Goal: Complete application form: Complete application form

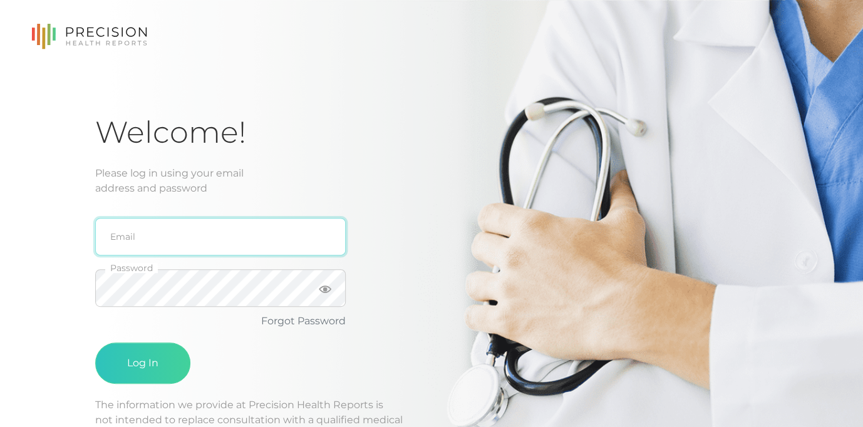
click at [109, 238] on input "email" at bounding box center [220, 237] width 251 height 38
type input "[EMAIL_ADDRESS][DOMAIN_NAME]"
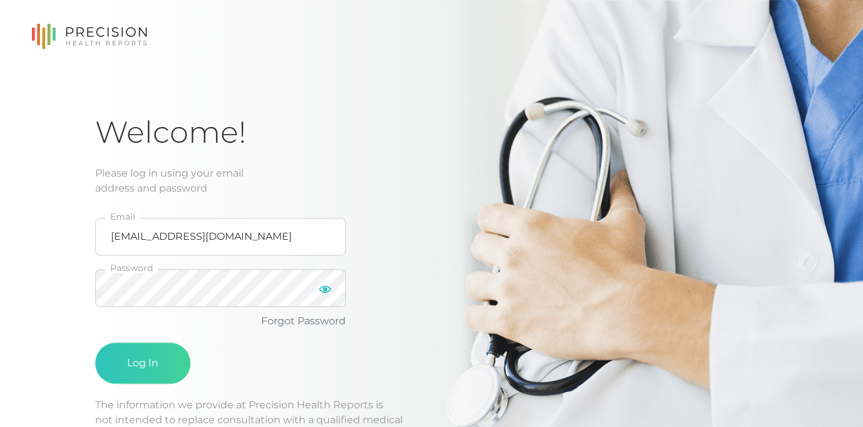
click at [326, 291] on icon at bounding box center [325, 290] width 13 height 8
click at [95, 343] on button "Log In" at bounding box center [142, 363] width 95 height 41
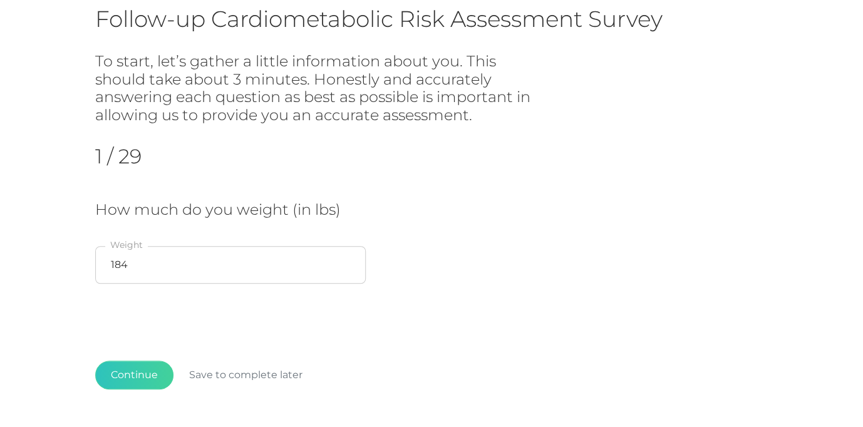
scroll to position [110, 0]
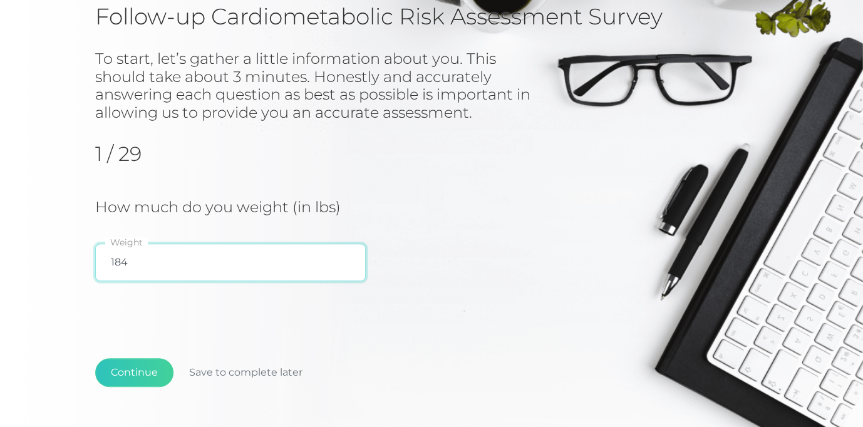
click at [130, 269] on input "184" at bounding box center [230, 263] width 271 height 38
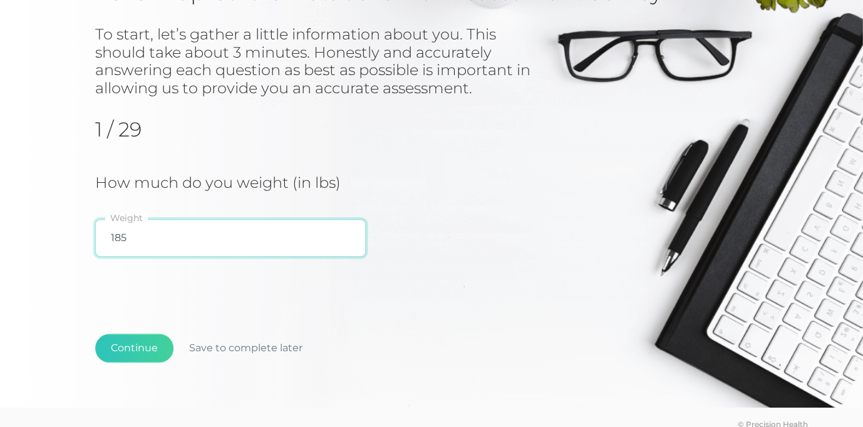
scroll to position [176, 0]
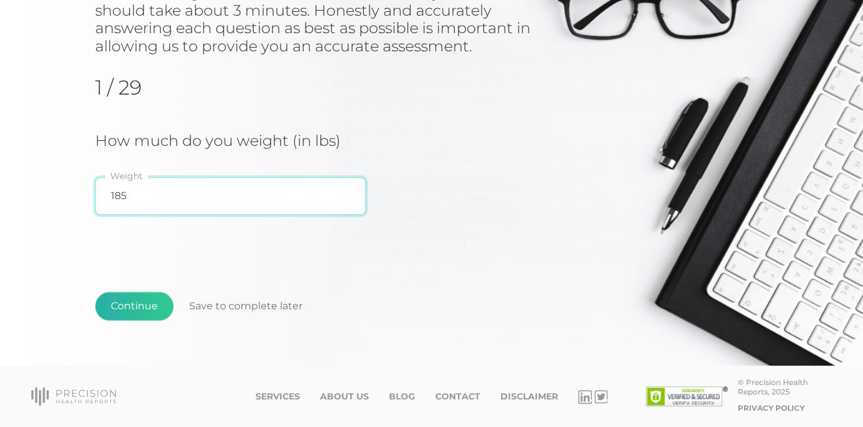
type input "185"
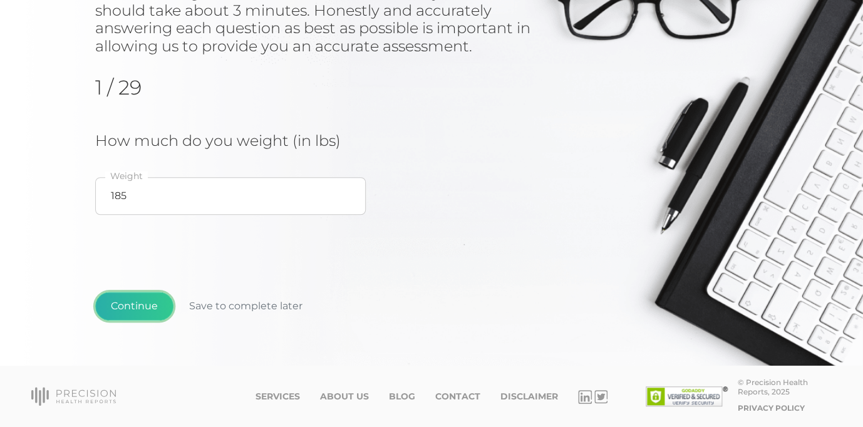
click at [137, 310] on button "Continue" at bounding box center [134, 306] width 78 height 29
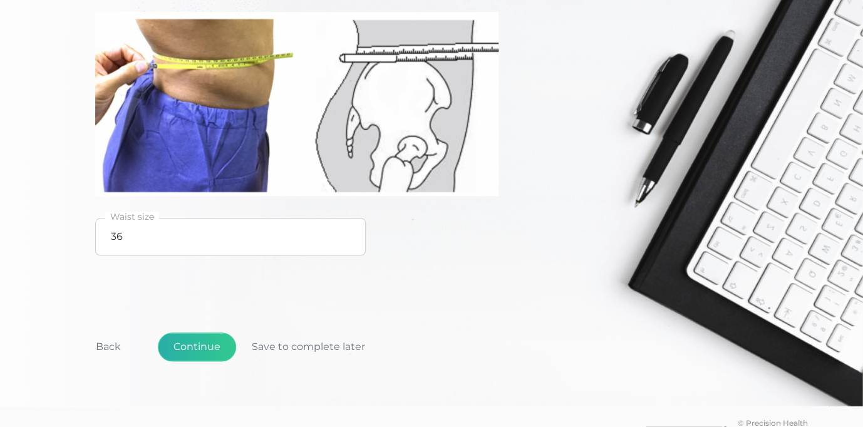
scroll to position [339, 0]
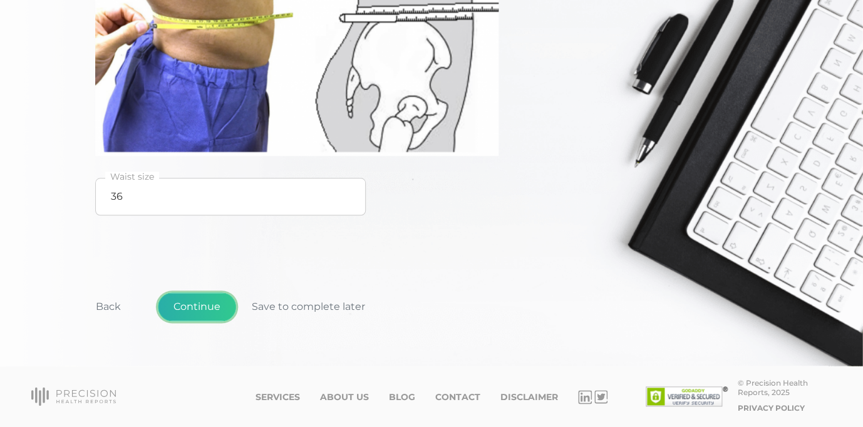
click at [176, 311] on button "Continue" at bounding box center [197, 307] width 78 height 29
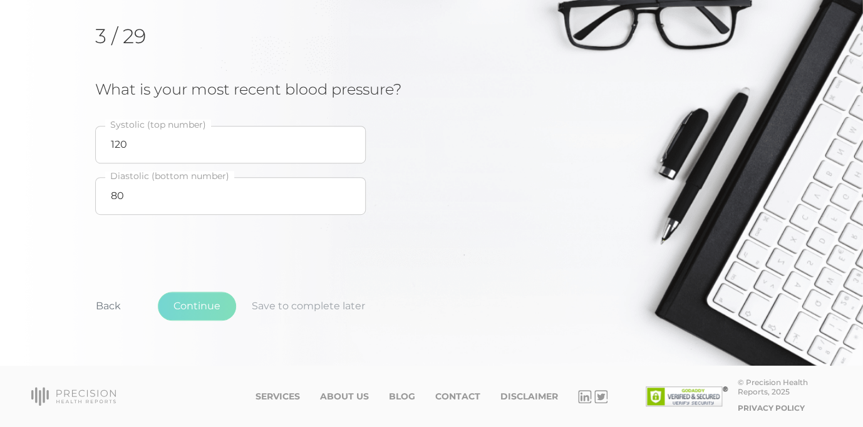
scroll to position [155, 0]
click at [176, 311] on button "Continue" at bounding box center [197, 306] width 78 height 29
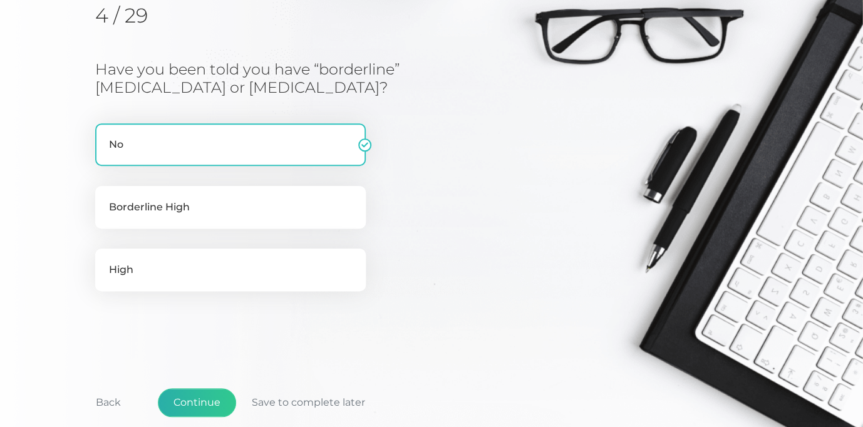
scroll to position [213, 0]
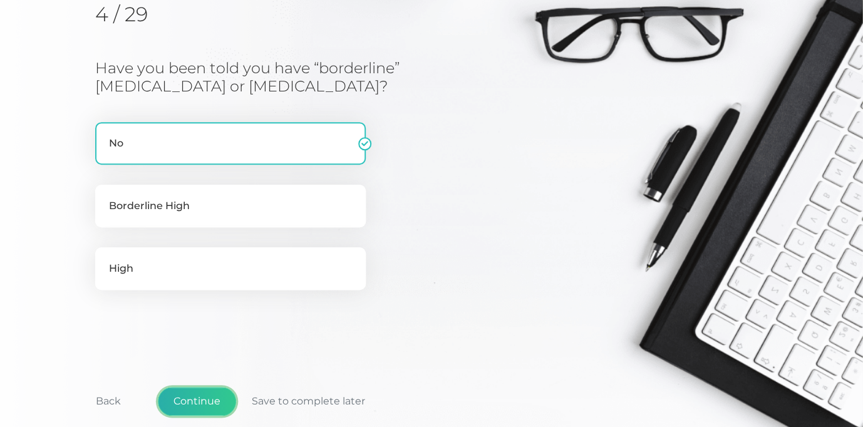
click at [201, 400] on button "Continue" at bounding box center [197, 401] width 78 height 29
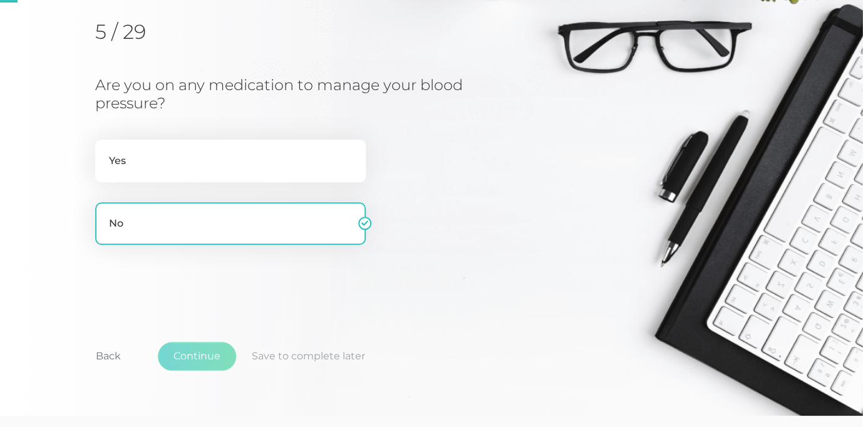
scroll to position [159, 0]
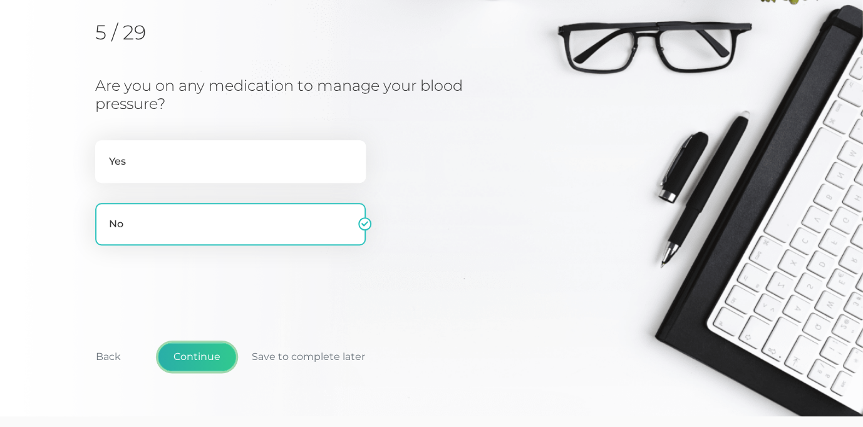
click at [199, 360] on button "Continue" at bounding box center [197, 357] width 78 height 29
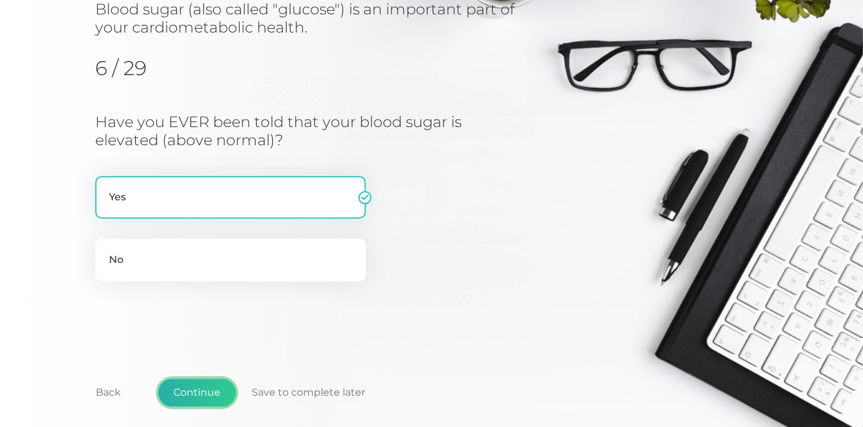
click at [201, 392] on button "Continue" at bounding box center [197, 392] width 78 height 29
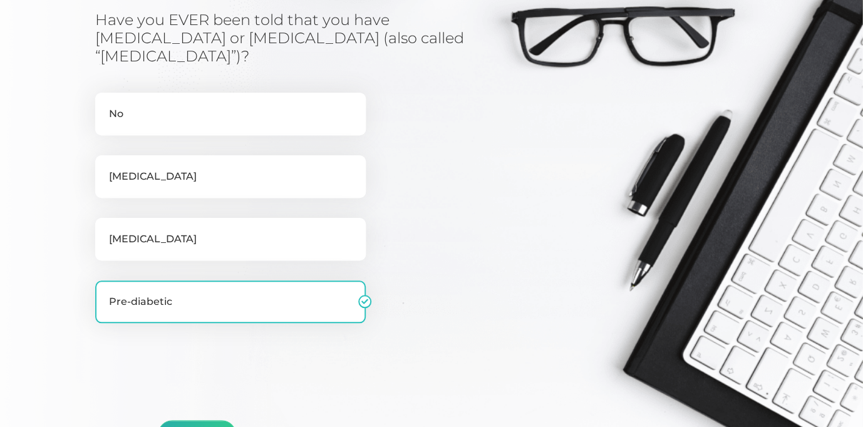
scroll to position [232, 0]
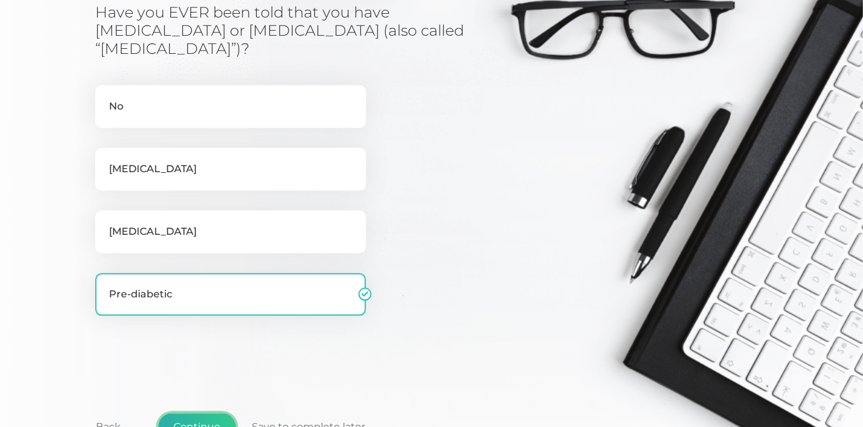
click at [202, 413] on button "Continue" at bounding box center [197, 427] width 78 height 29
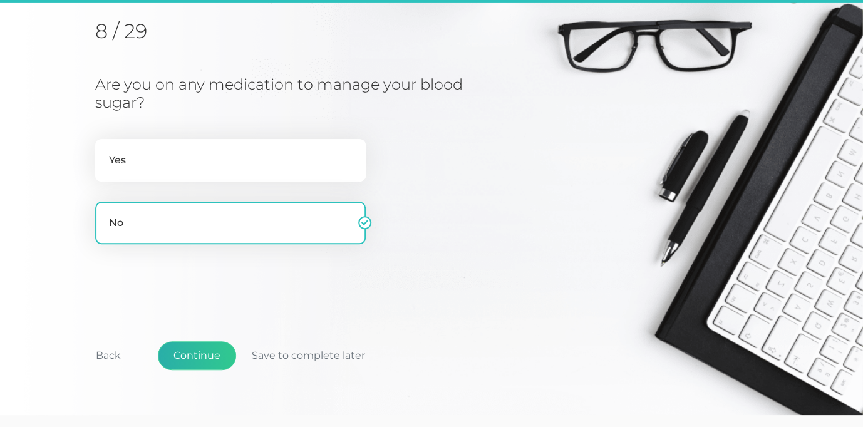
scroll to position [160, 0]
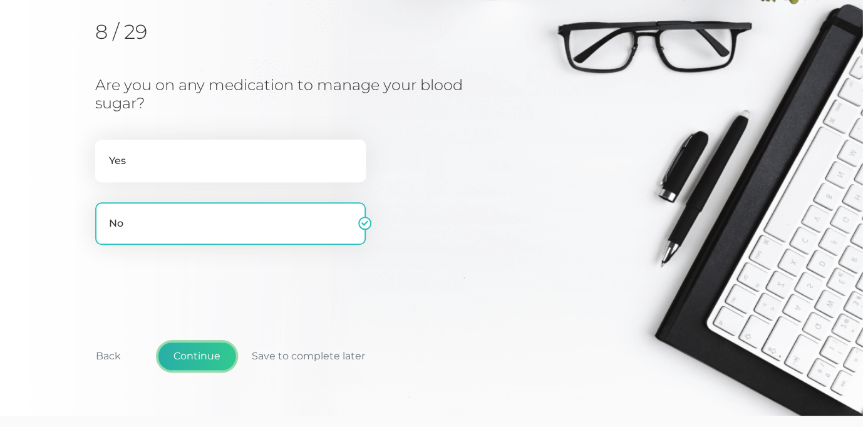
click at [197, 355] on button "Continue" at bounding box center [197, 356] width 78 height 29
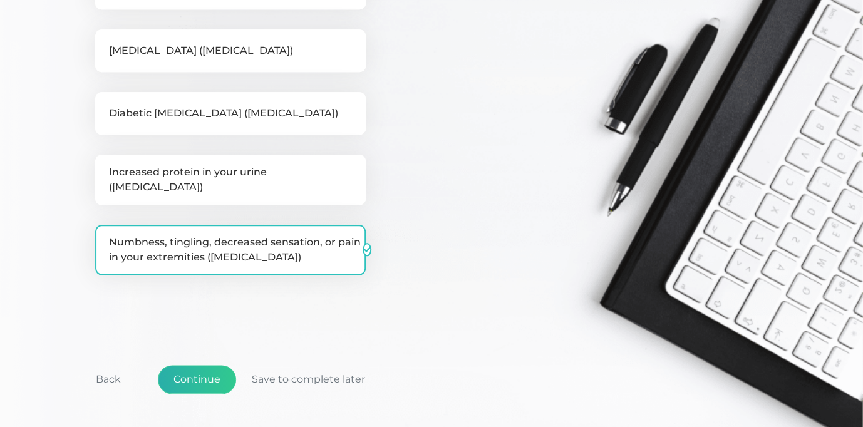
scroll to position [346, 0]
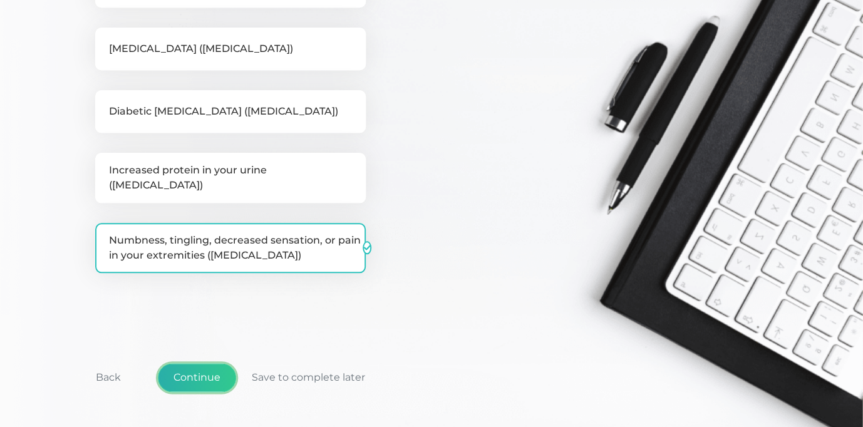
click at [198, 372] on button "Continue" at bounding box center [197, 377] width 78 height 29
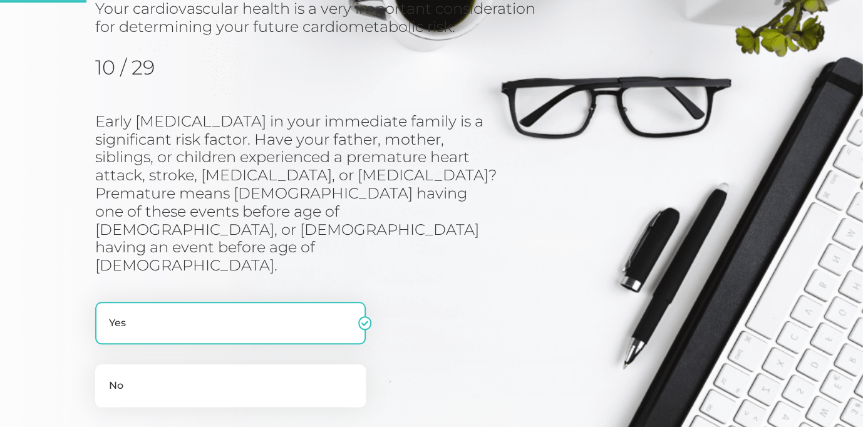
scroll to position [160, 0]
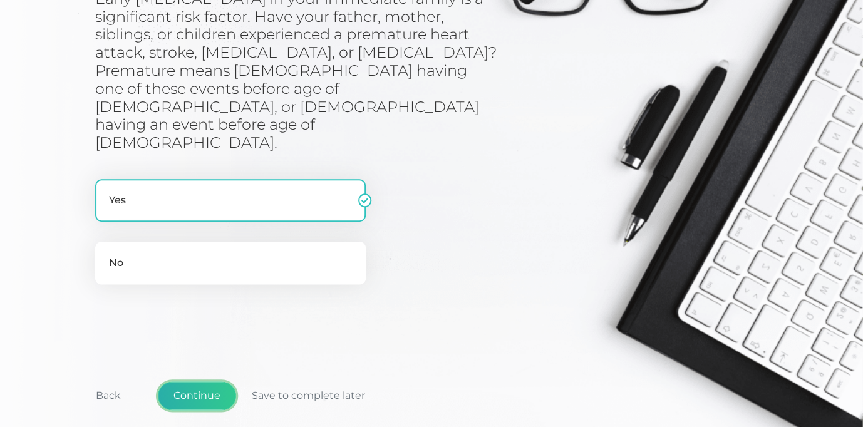
click at [211, 382] on button "Continue" at bounding box center [197, 396] width 78 height 29
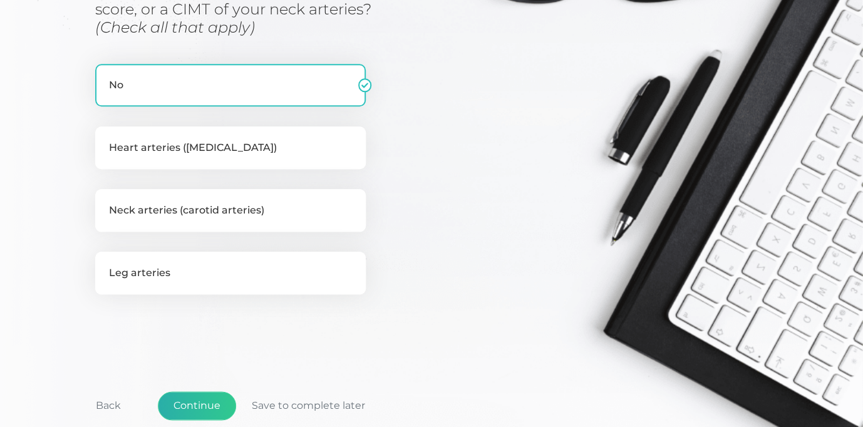
scroll to position [309, 0]
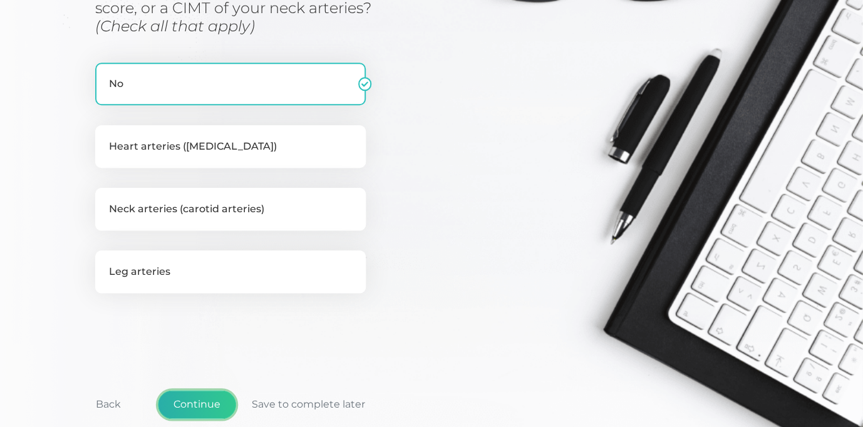
click at [204, 408] on button "Continue" at bounding box center [197, 404] width 78 height 29
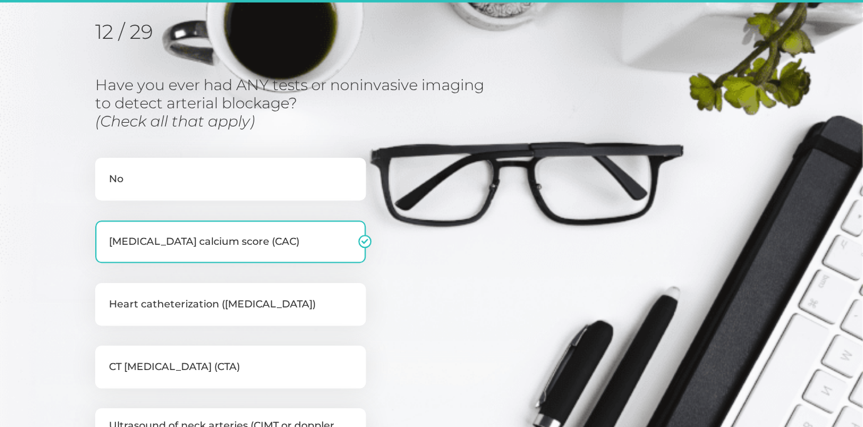
scroll to position [159, 0]
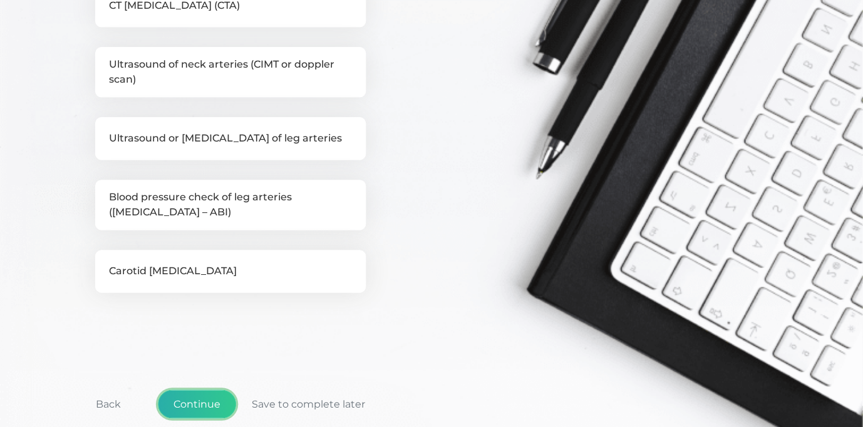
click at [204, 408] on button "Continue" at bounding box center [197, 404] width 78 height 29
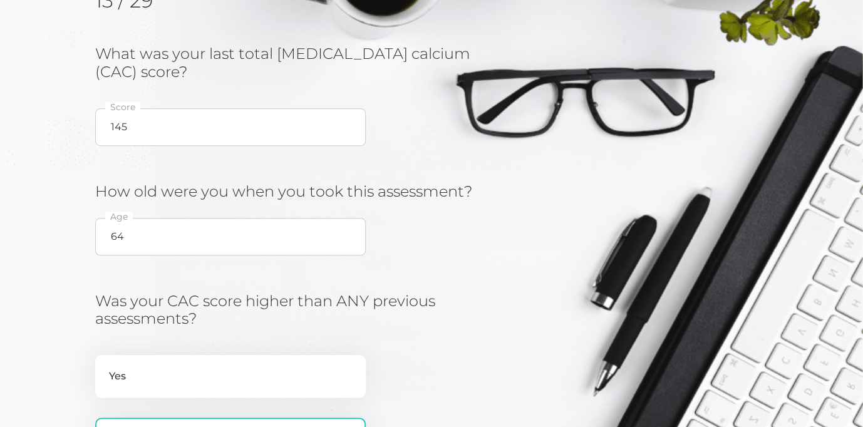
scroll to position [202, 0]
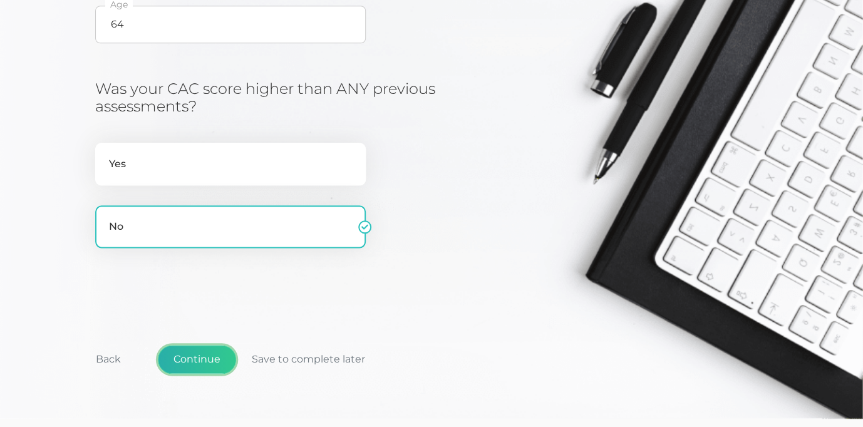
click at [201, 367] on button "Continue" at bounding box center [197, 359] width 78 height 29
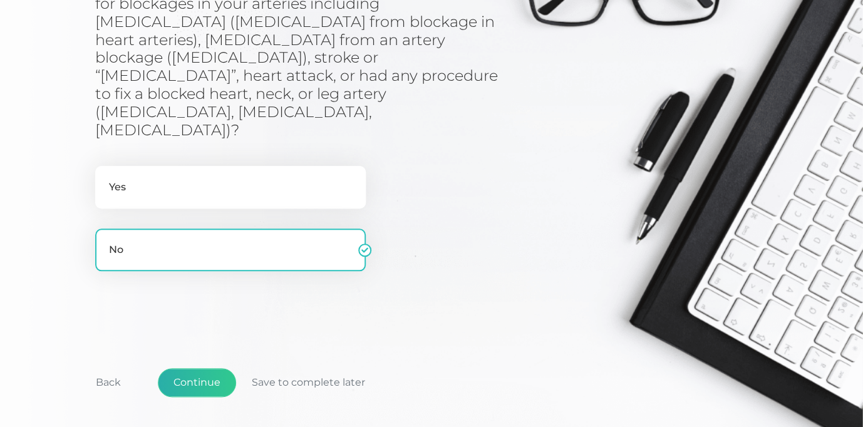
scroll to position [300, 0]
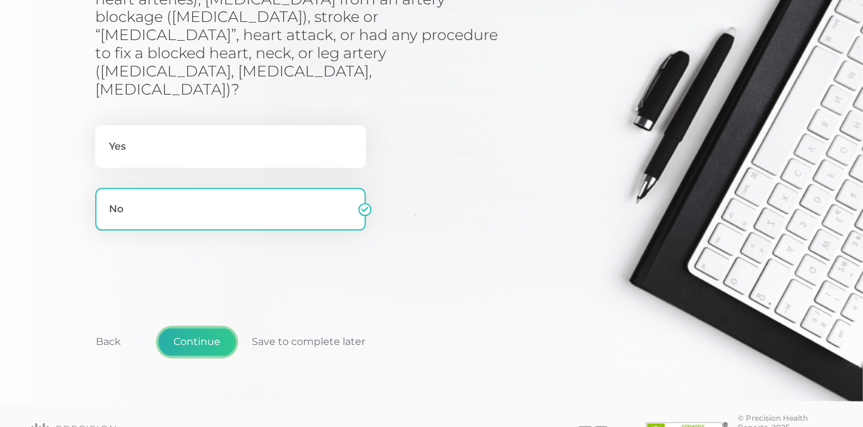
click at [192, 328] on button "Continue" at bounding box center [197, 342] width 78 height 29
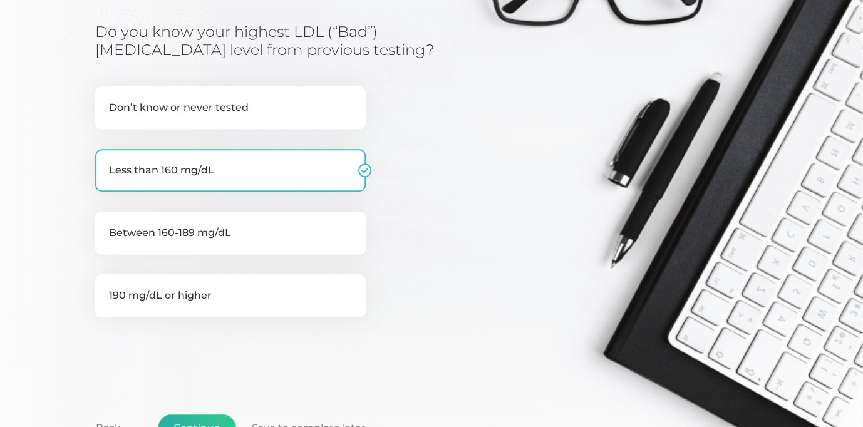
scroll to position [294, 0]
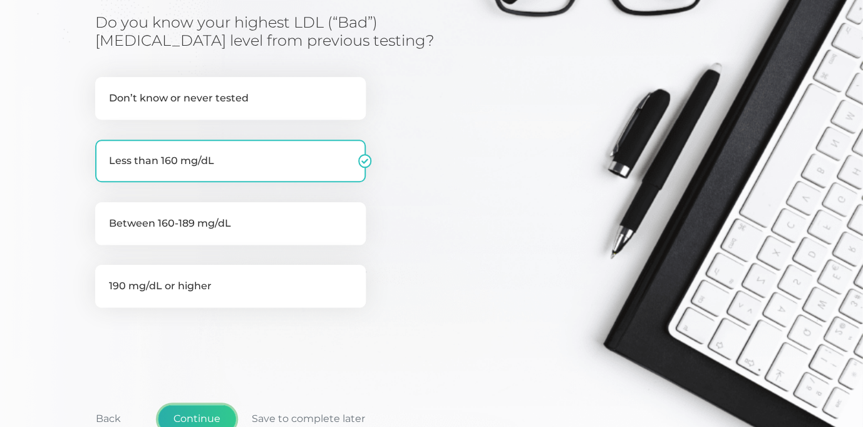
click at [202, 405] on button "Continue" at bounding box center [197, 419] width 78 height 29
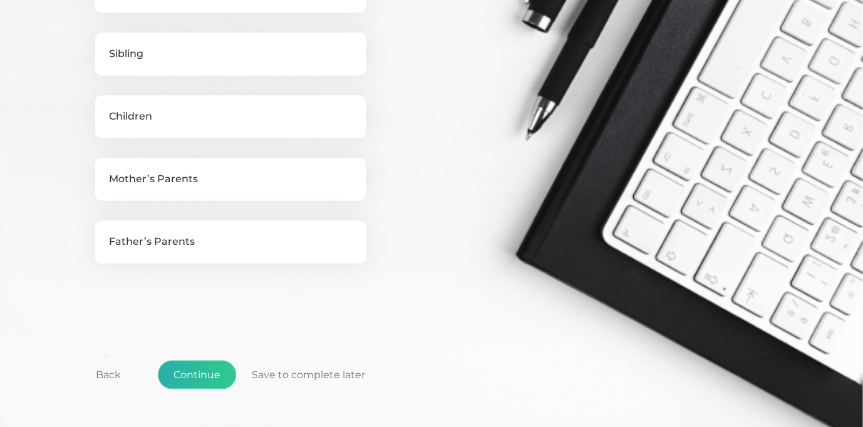
scroll to position [584, 0]
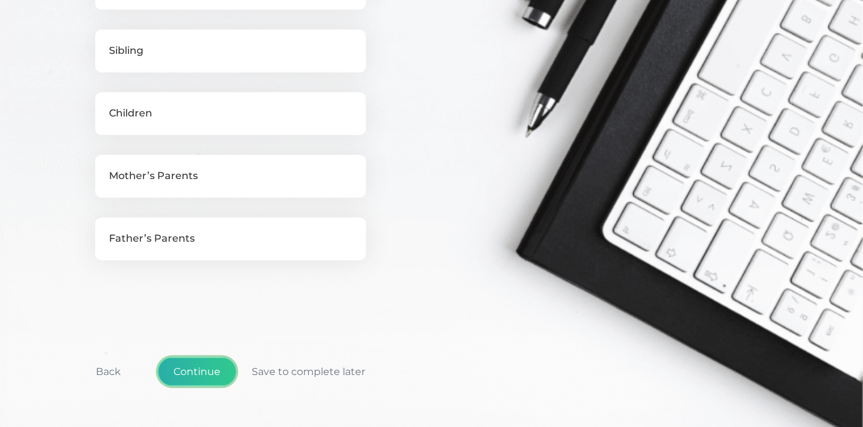
click at [196, 370] on button "Continue" at bounding box center [197, 371] width 78 height 29
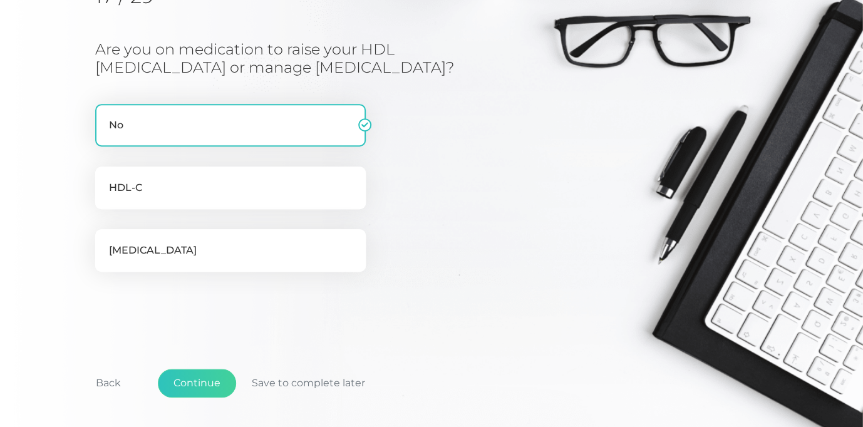
scroll to position [193, 0]
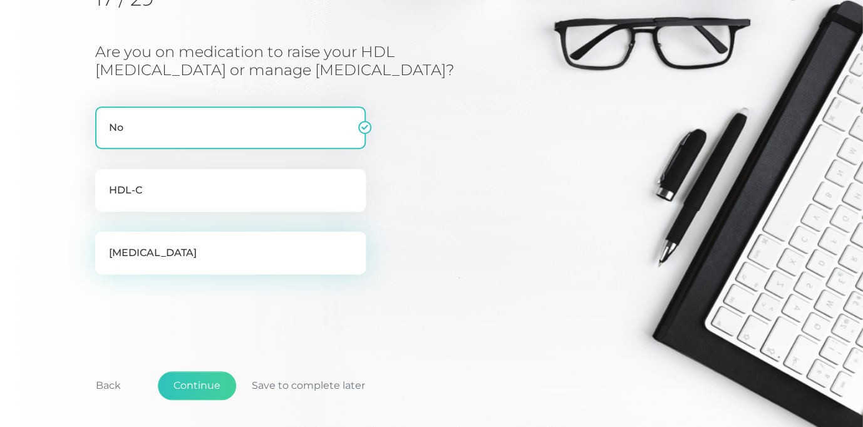
click at [163, 254] on label "[MEDICAL_DATA]" at bounding box center [230, 253] width 271 height 43
click at [105, 244] on input "[MEDICAL_DATA]" at bounding box center [100, 238] width 10 height 13
checkbox input "true"
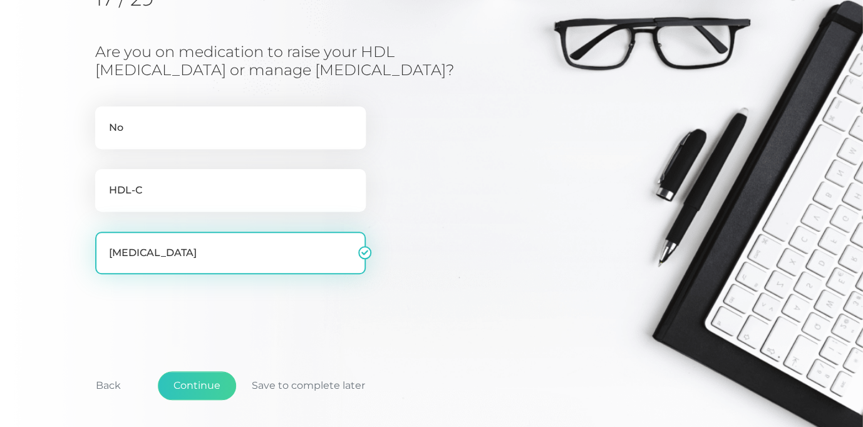
checkbox input "false"
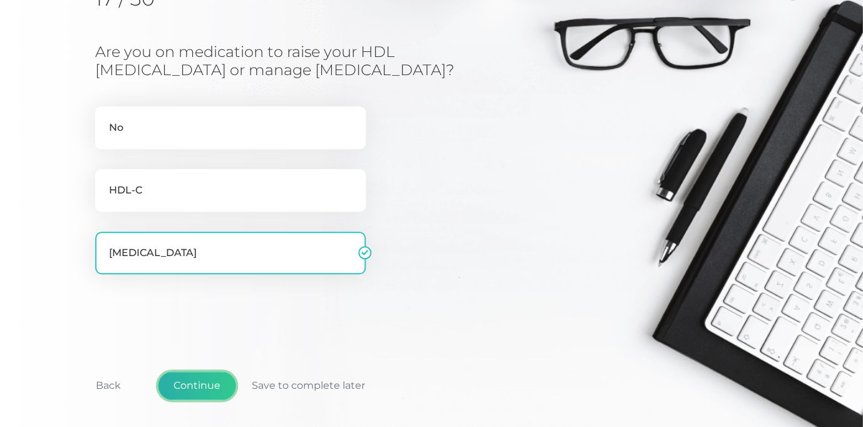
click at [192, 379] on button "Continue" at bounding box center [197, 386] width 78 height 29
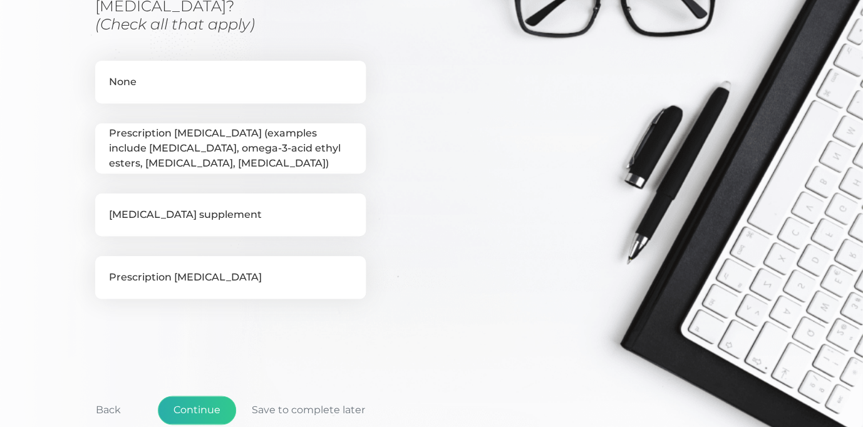
scroll to position [245, 0]
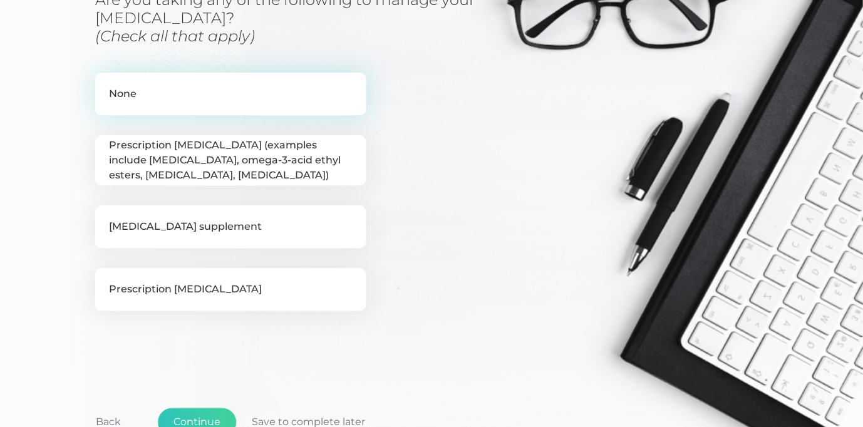
click at [203, 91] on label "None" at bounding box center [230, 94] width 271 height 43
click at [105, 85] on input "None" at bounding box center [100, 79] width 10 height 13
checkbox input "true"
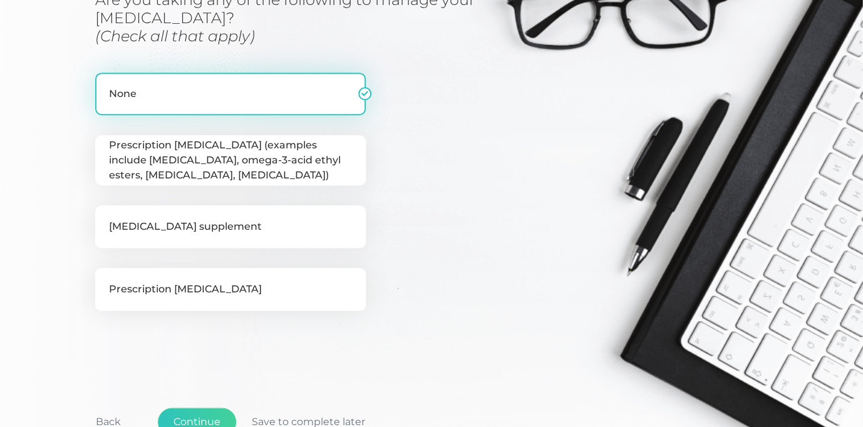
scroll to position [238, 0]
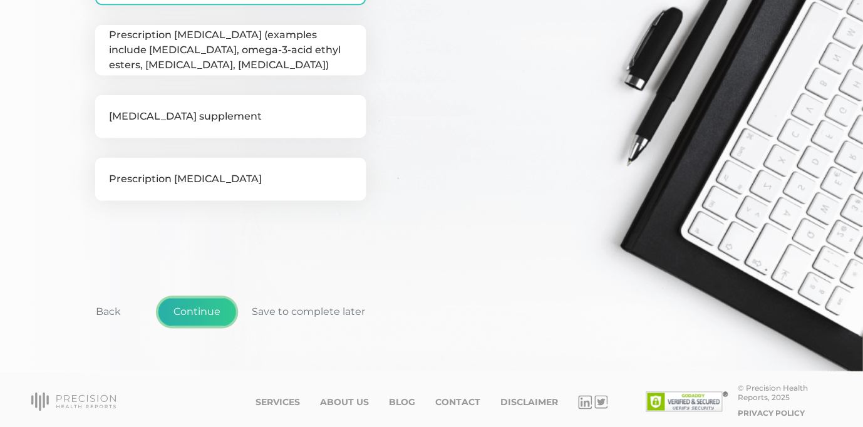
click at [199, 311] on button "Continue" at bounding box center [197, 312] width 78 height 29
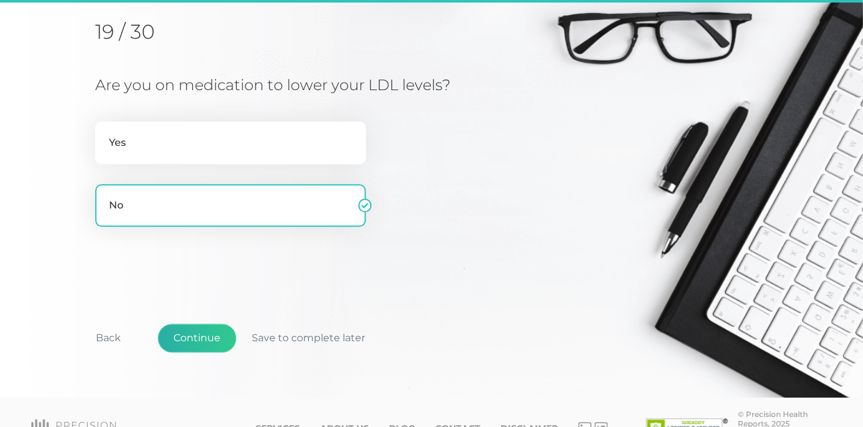
scroll to position [160, 0]
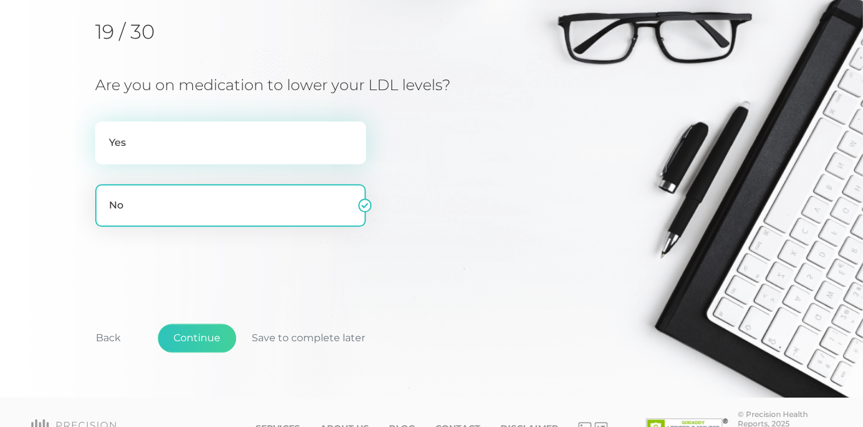
click at [128, 155] on label "Yes" at bounding box center [230, 143] width 271 height 43
click at [105, 134] on input "Yes" at bounding box center [100, 128] width 10 height 13
radio input "true"
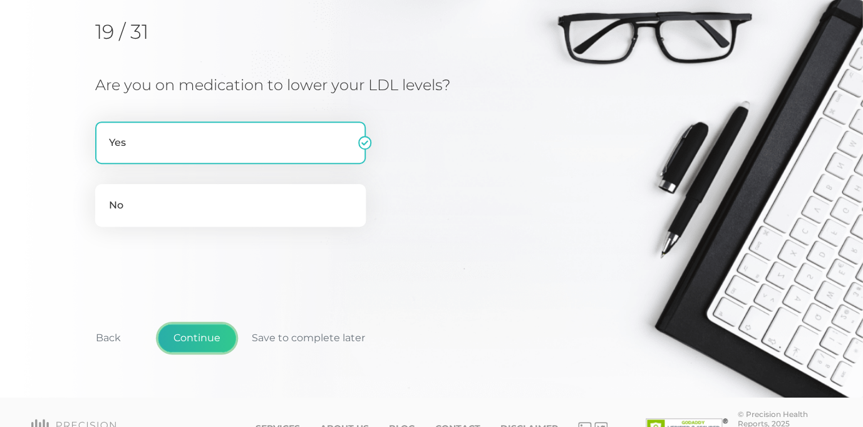
click at [179, 339] on button "Continue" at bounding box center [197, 338] width 78 height 29
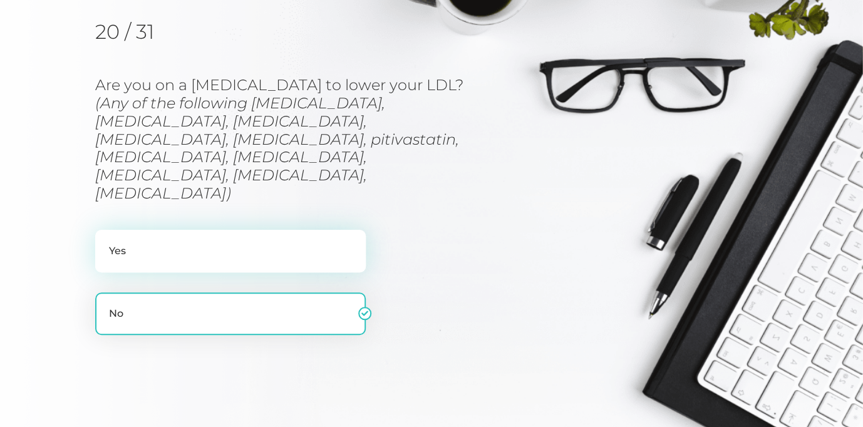
click at [148, 230] on label "Yes" at bounding box center [230, 251] width 271 height 43
click at [105, 230] on input "Yes" at bounding box center [100, 236] width 10 height 13
radio input "true"
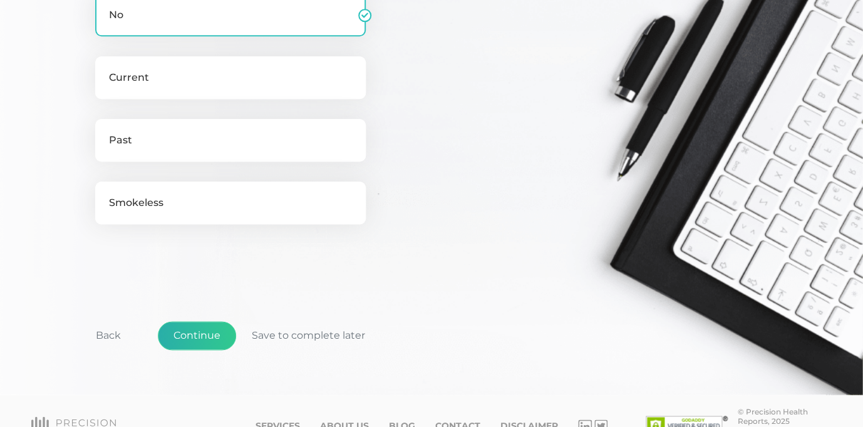
scroll to position [363, 0]
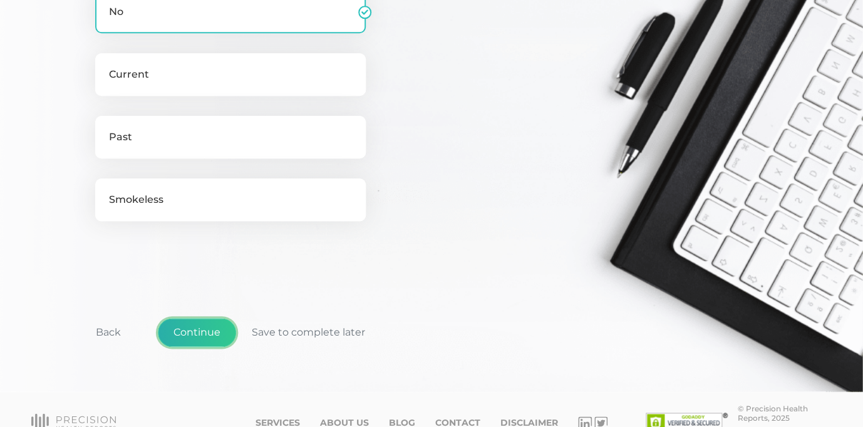
click at [190, 328] on button "Continue" at bounding box center [197, 332] width 78 height 29
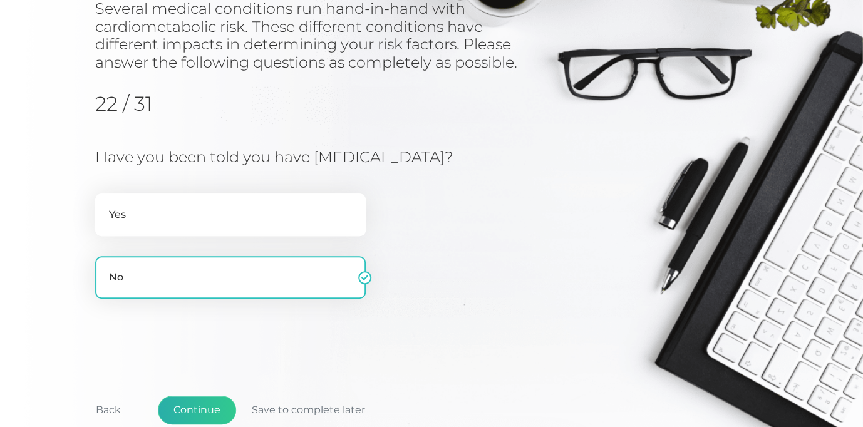
scroll to position [160, 0]
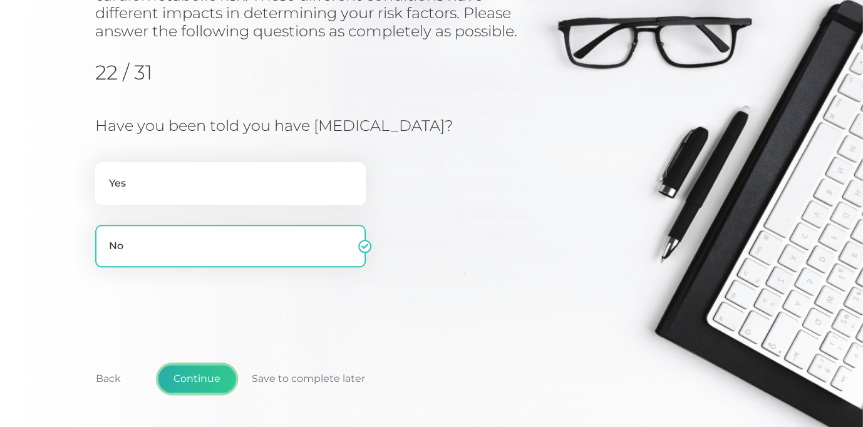
click at [199, 380] on button "Continue" at bounding box center [197, 379] width 78 height 29
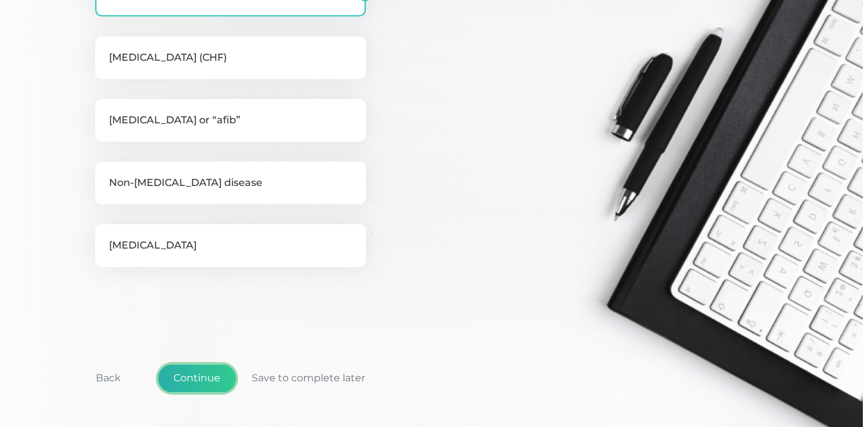
click at [199, 380] on button "Continue" at bounding box center [197, 378] width 78 height 29
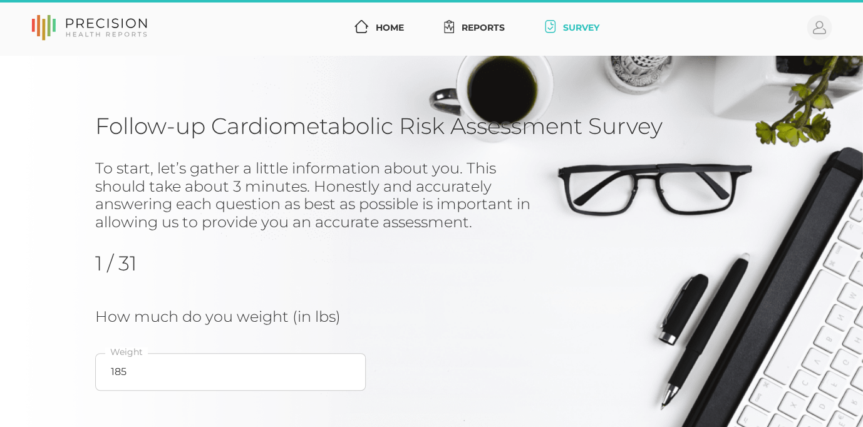
scroll to position [159, 0]
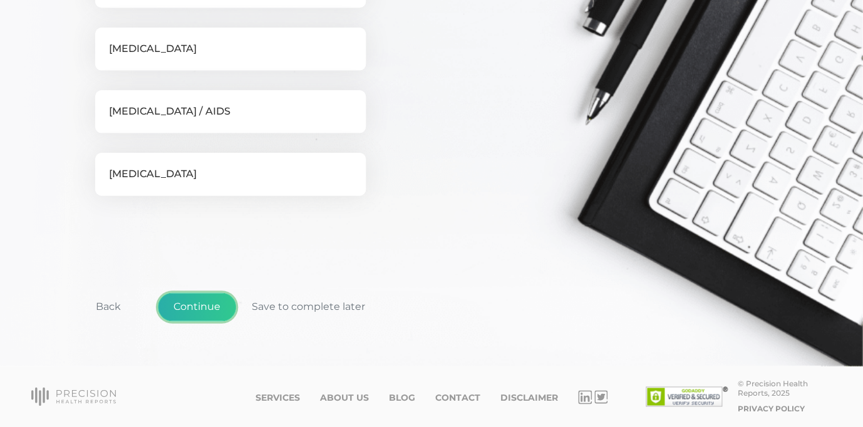
click at [207, 310] on button "Continue" at bounding box center [197, 307] width 78 height 29
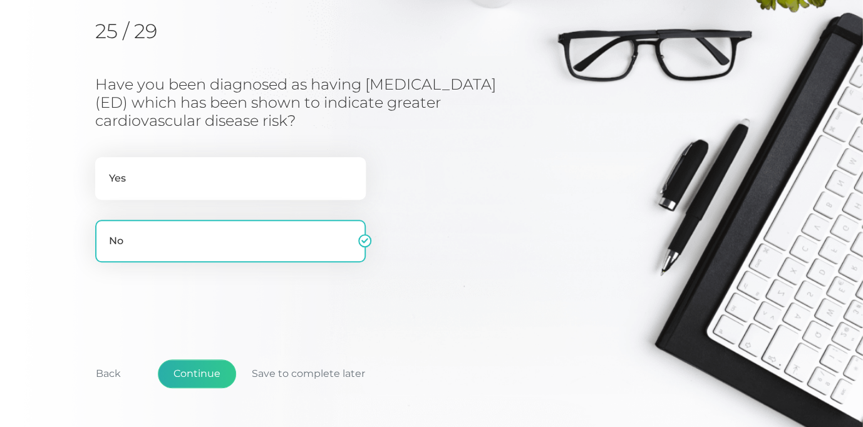
scroll to position [160, 0]
click at [201, 372] on button "Continue" at bounding box center [197, 374] width 78 height 29
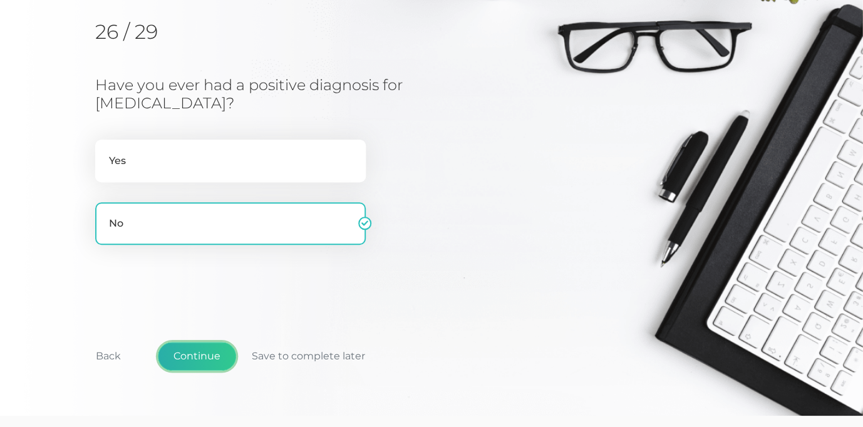
click at [193, 342] on button "Continue" at bounding box center [197, 356] width 78 height 29
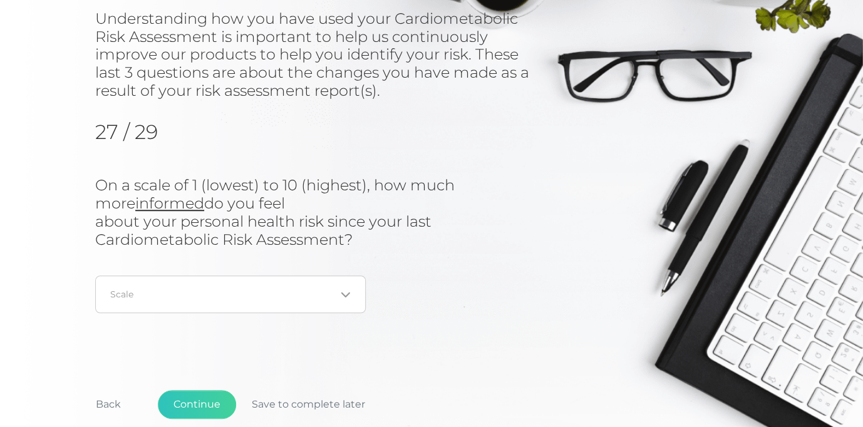
scroll to position [164, 0]
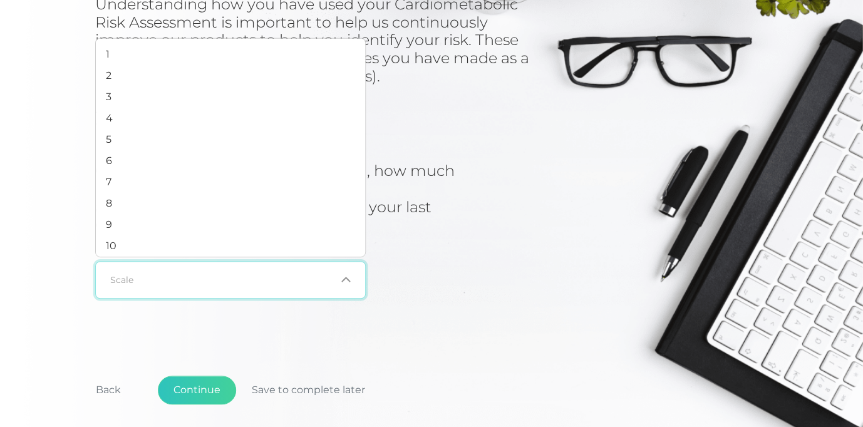
click at [350, 283] on icon "Search for option" at bounding box center [346, 280] width 10 height 10
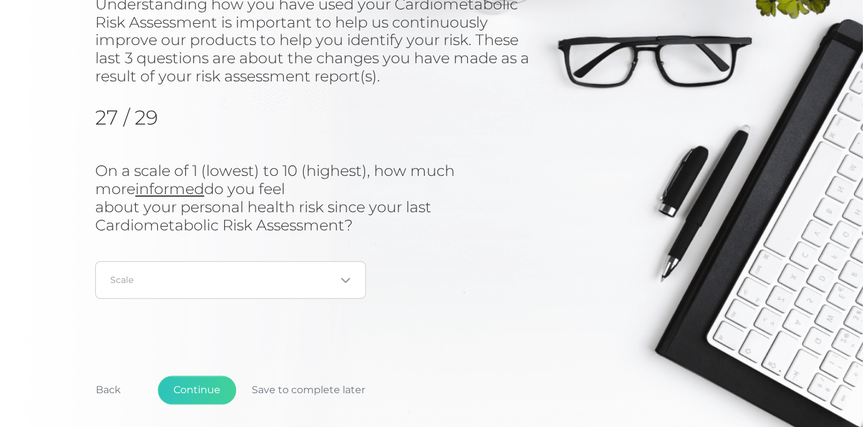
click at [350, 283] on icon "Search for option" at bounding box center [346, 281] width 10 height 10
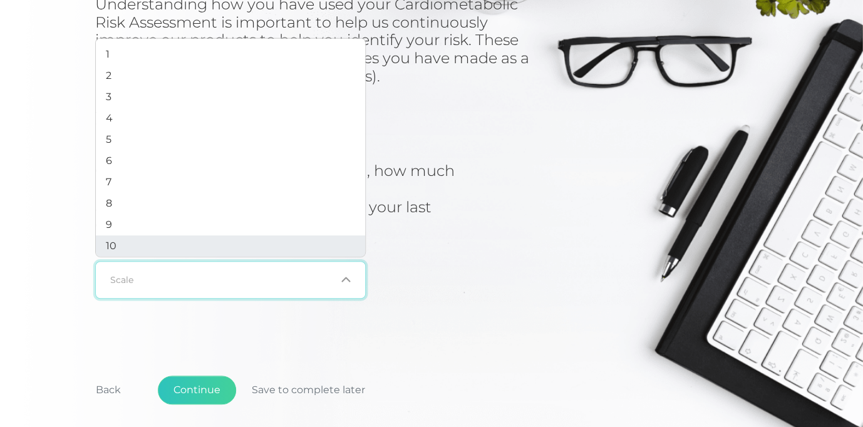
click at [301, 246] on li "10" at bounding box center [230, 246] width 269 height 21
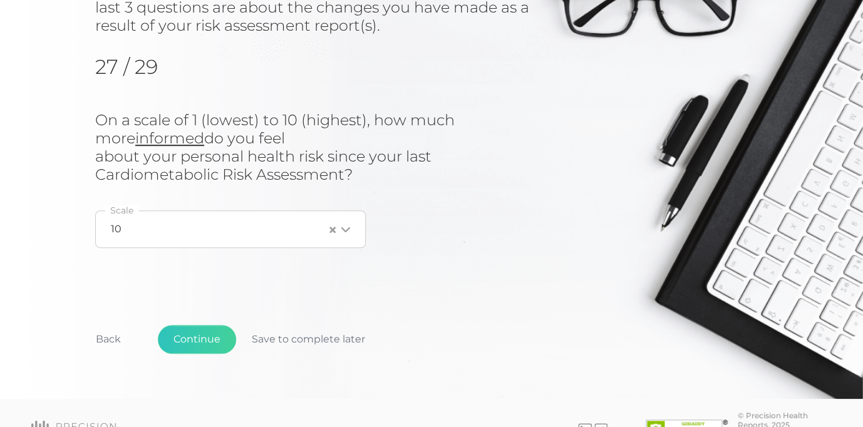
scroll to position [248, 0]
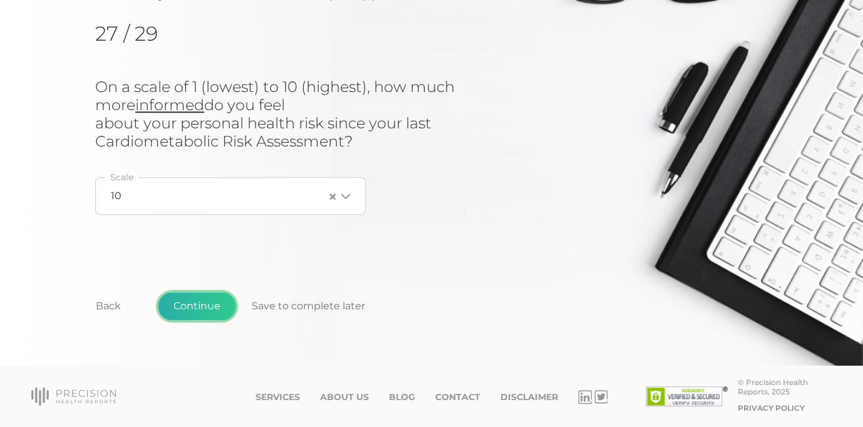
click at [197, 307] on button "Continue" at bounding box center [197, 306] width 78 height 29
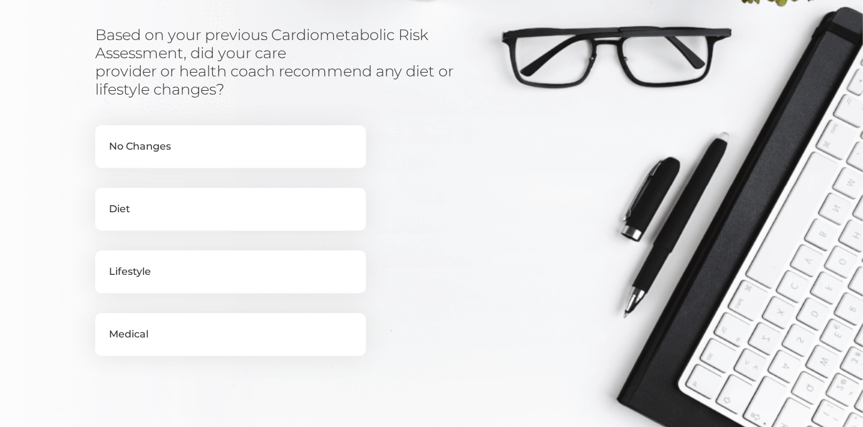
scroll to position [211, 0]
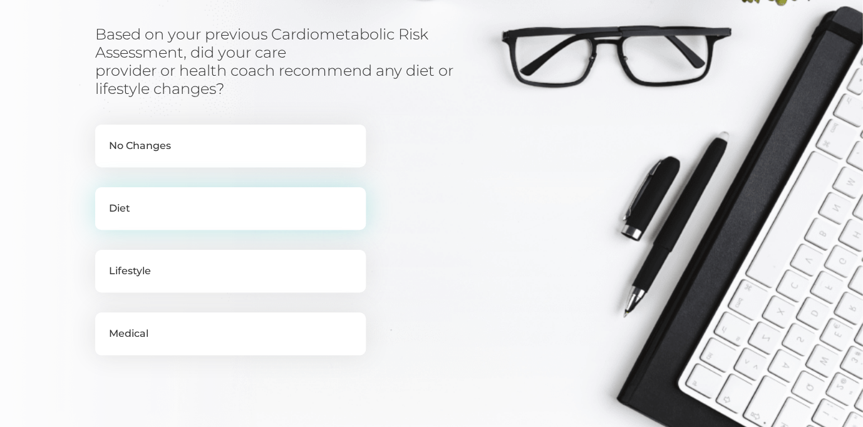
click at [128, 209] on label "Diet" at bounding box center [230, 208] width 271 height 43
click at [105, 200] on input "Diet" at bounding box center [100, 193] width 10 height 13
checkbox input "true"
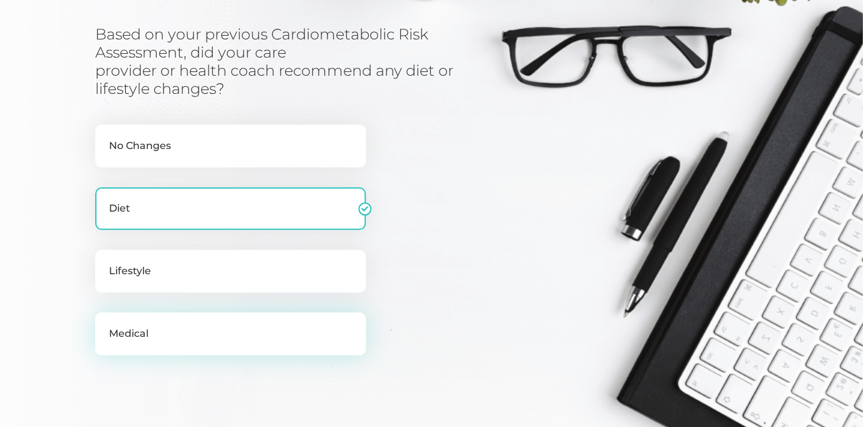
click at [128, 328] on label "Medical" at bounding box center [230, 334] width 271 height 43
click at [105, 325] on input "Medical" at bounding box center [100, 319] width 10 height 13
checkbox input "true"
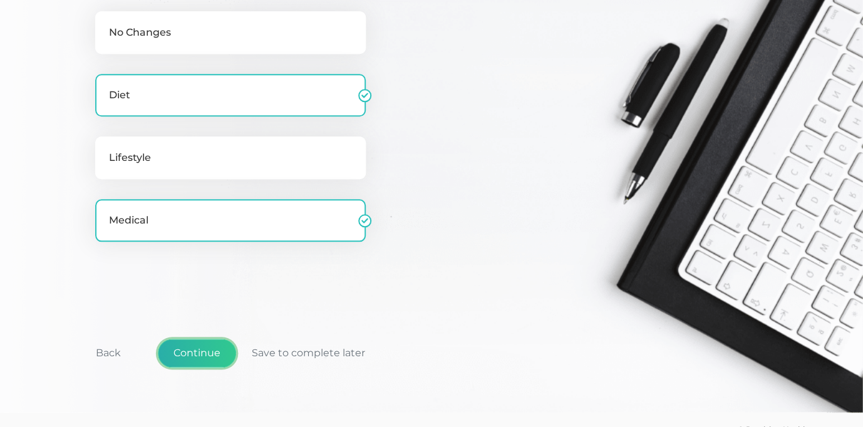
click at [192, 357] on button "Continue" at bounding box center [197, 353] width 78 height 29
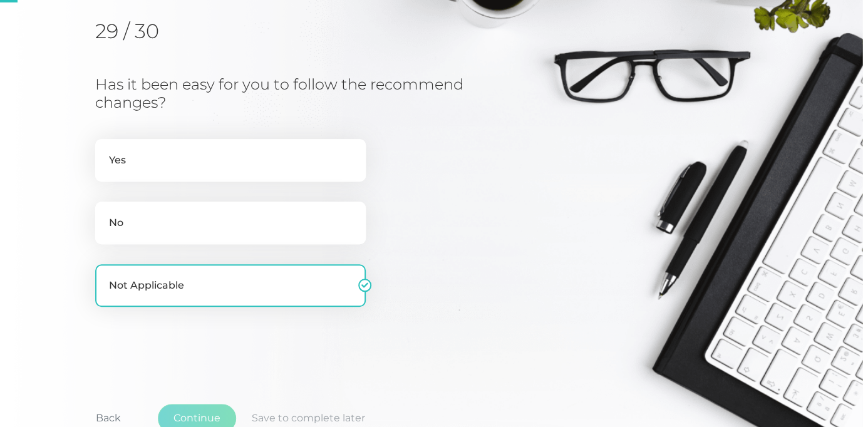
scroll to position [160, 0]
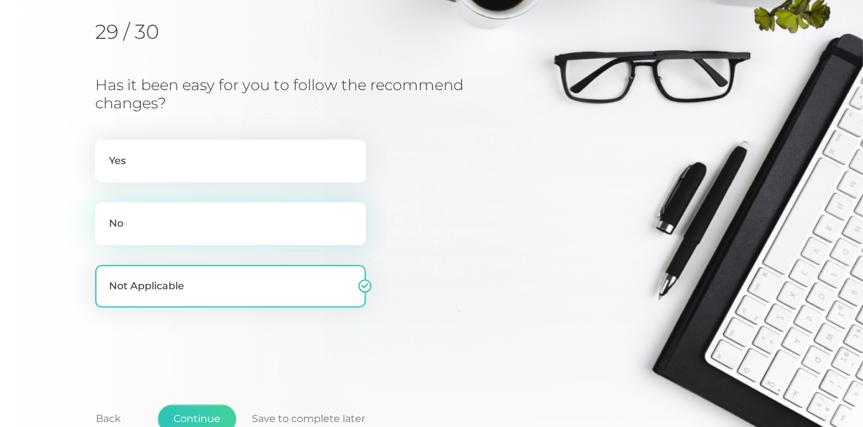
click at [128, 227] on label "No" at bounding box center [230, 223] width 271 height 43
click at [105, 215] on input "No" at bounding box center [100, 208] width 10 height 13
radio input "true"
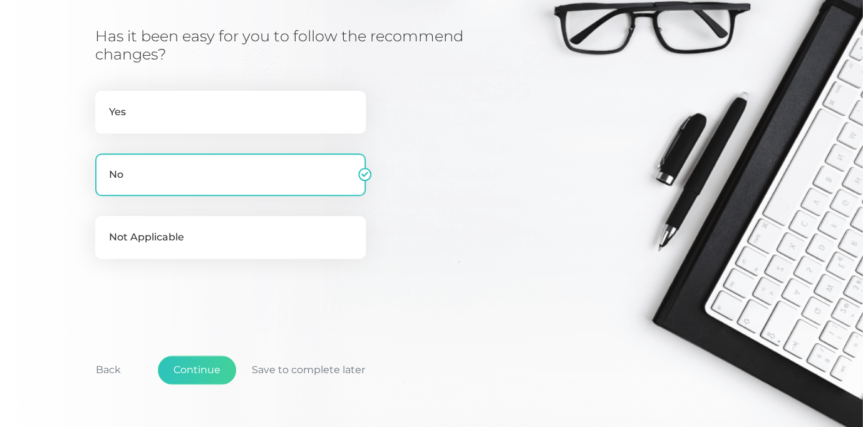
scroll to position [273, 0]
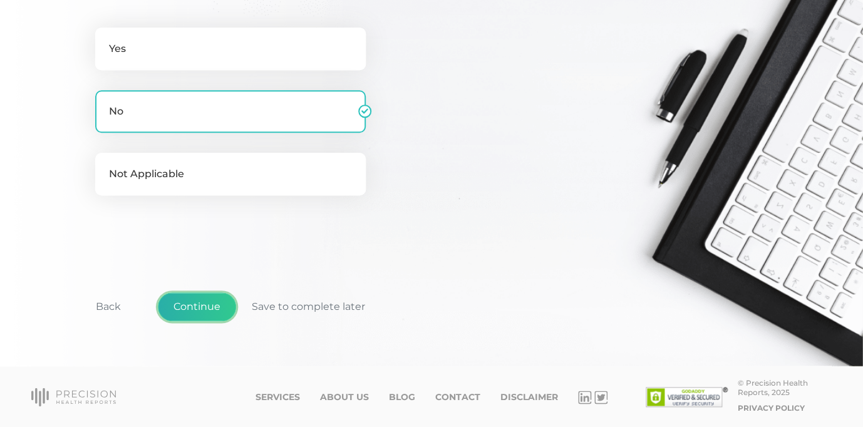
click at [192, 303] on button "Continue" at bounding box center [197, 307] width 78 height 29
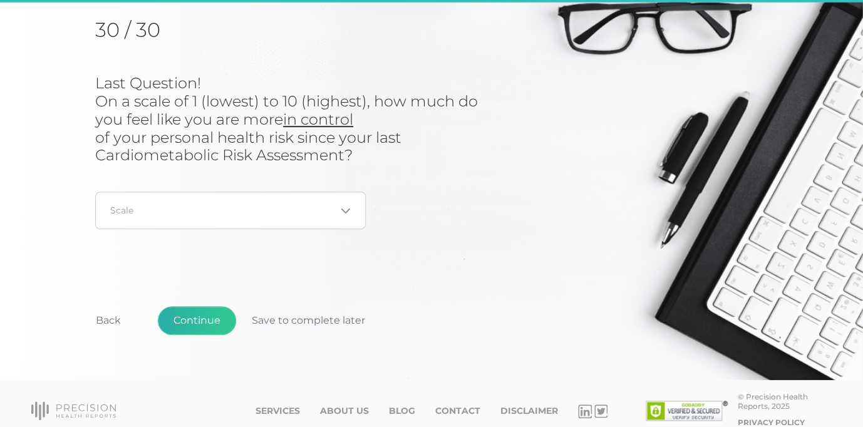
scroll to position [160, 0]
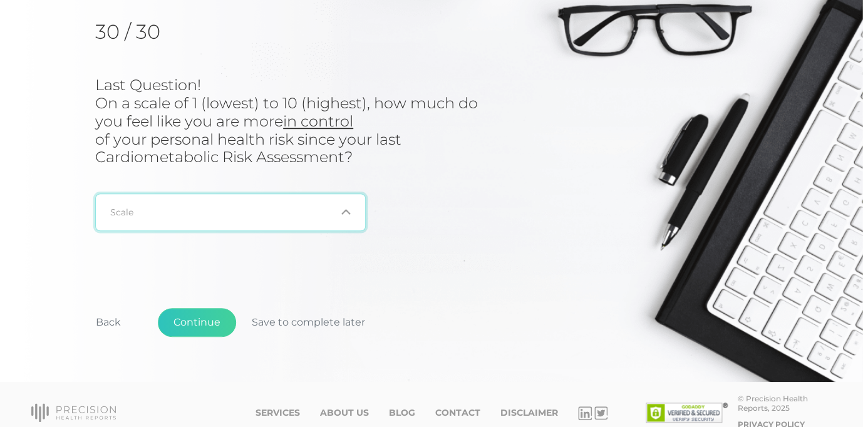
click at [346, 214] on icon "Search for option" at bounding box center [346, 212] width 10 height 10
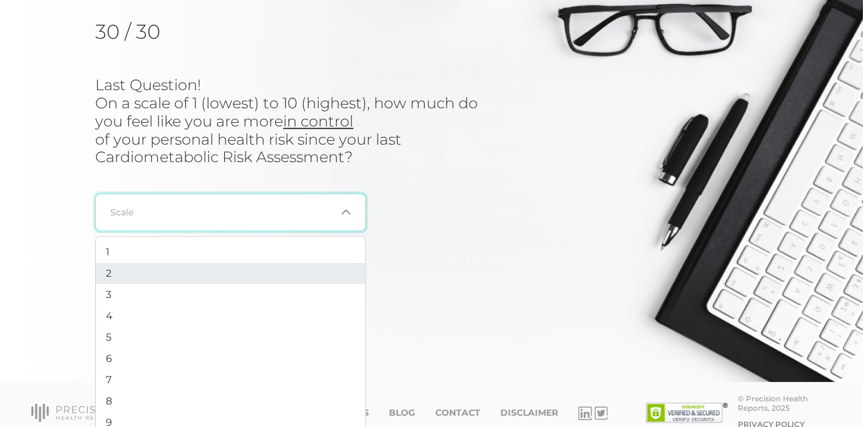
scroll to position [5, 0]
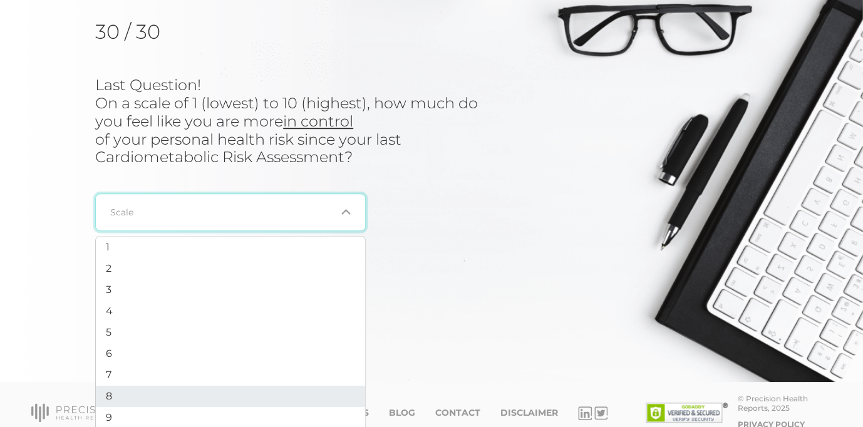
click at [226, 393] on li "8" at bounding box center [230, 396] width 269 height 21
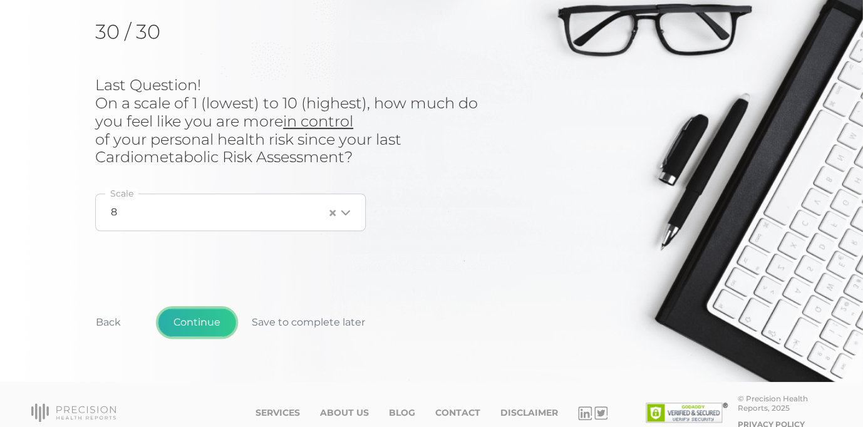
click at [207, 323] on button "Continue" at bounding box center [197, 322] width 78 height 29
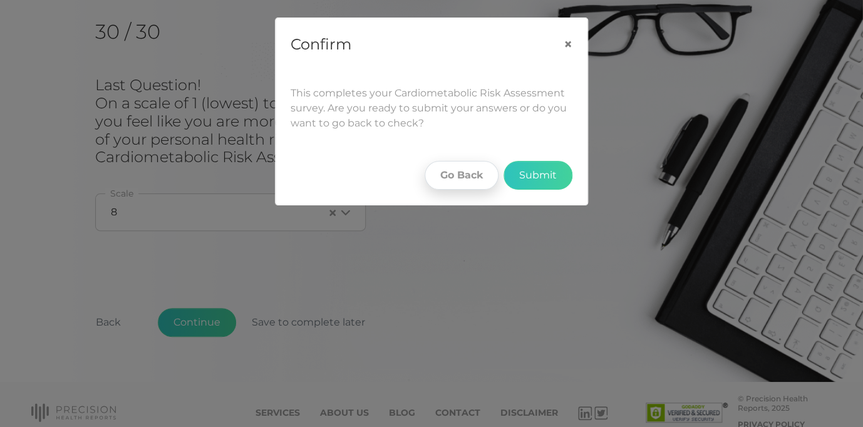
click at [470, 175] on button "Go Back" at bounding box center [462, 175] width 74 height 29
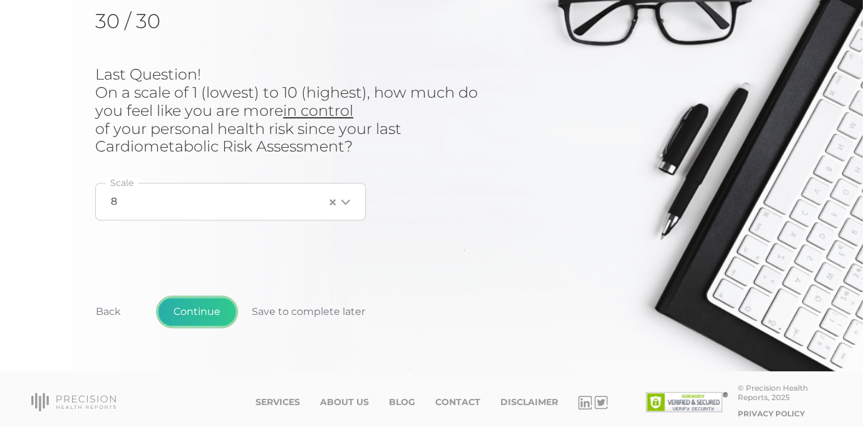
scroll to position [176, 0]
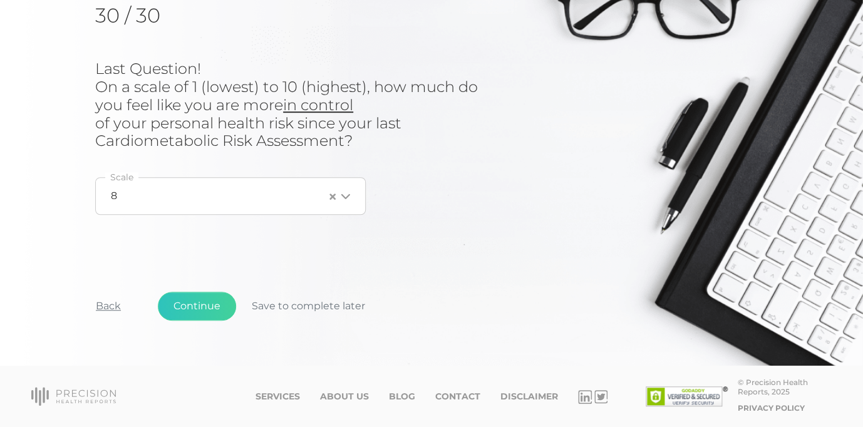
click at [108, 301] on button "Back" at bounding box center [108, 306] width 56 height 29
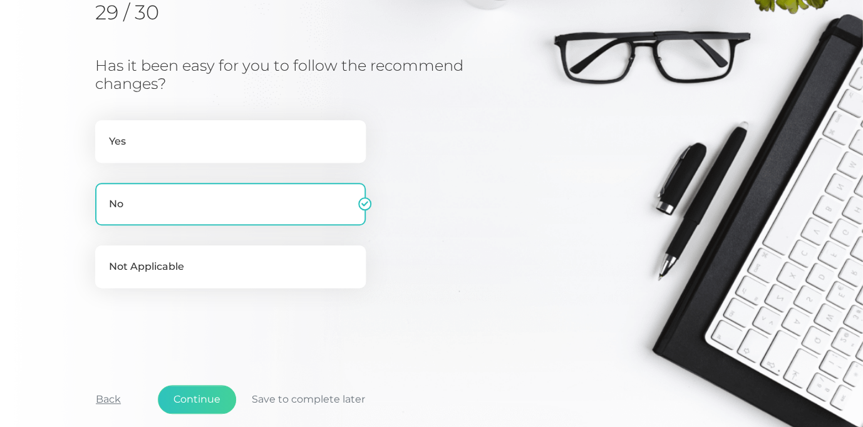
scroll to position [190, 0]
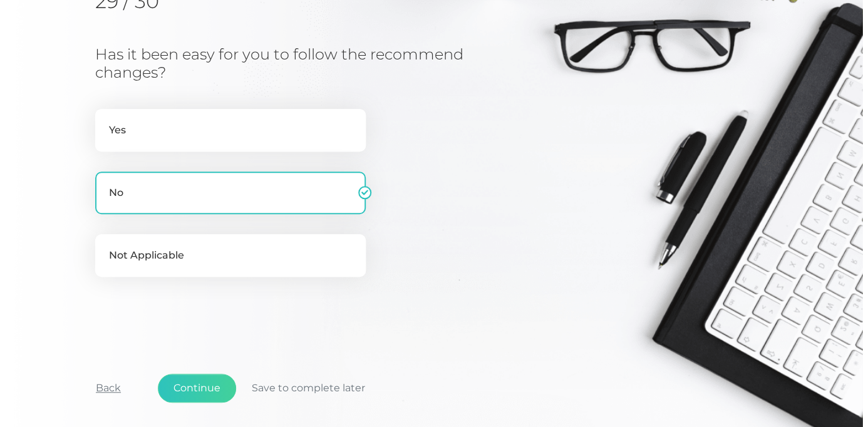
click at [104, 387] on button "Back" at bounding box center [108, 388] width 56 height 29
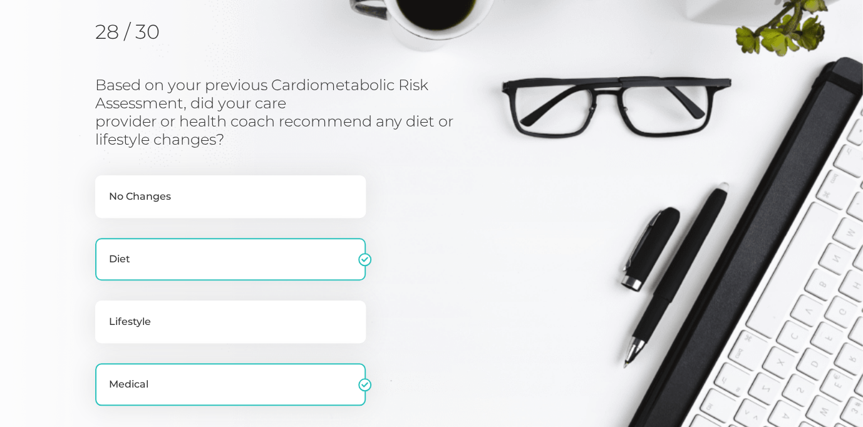
scroll to position [160, 0]
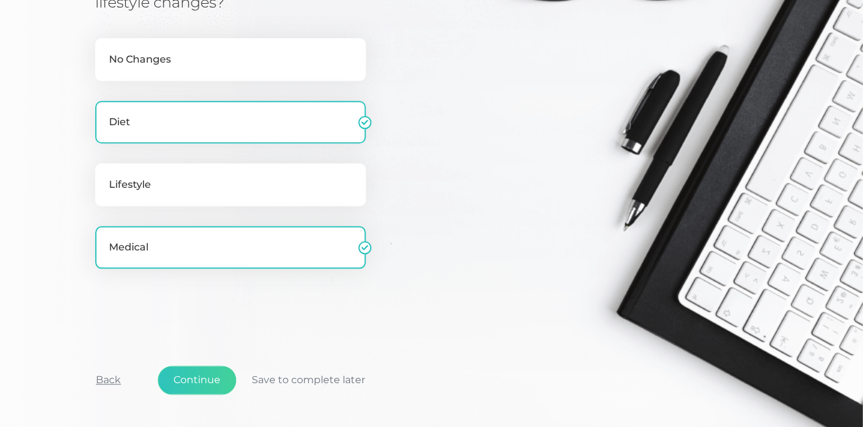
click at [102, 382] on button "Back" at bounding box center [108, 380] width 56 height 29
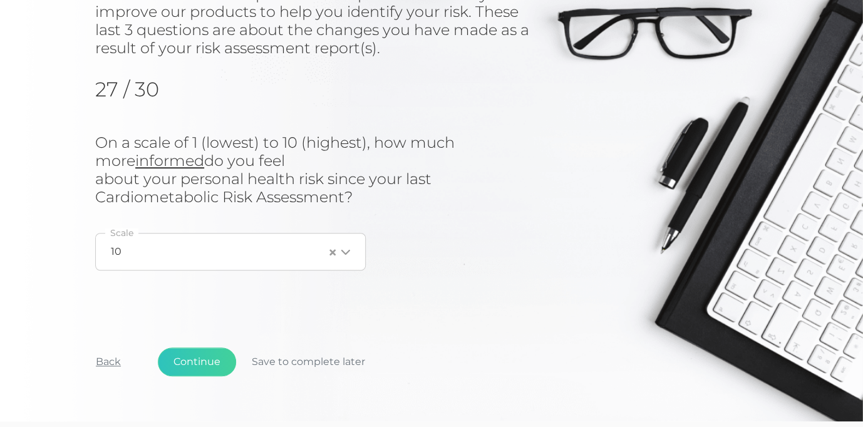
scroll to position [194, 0]
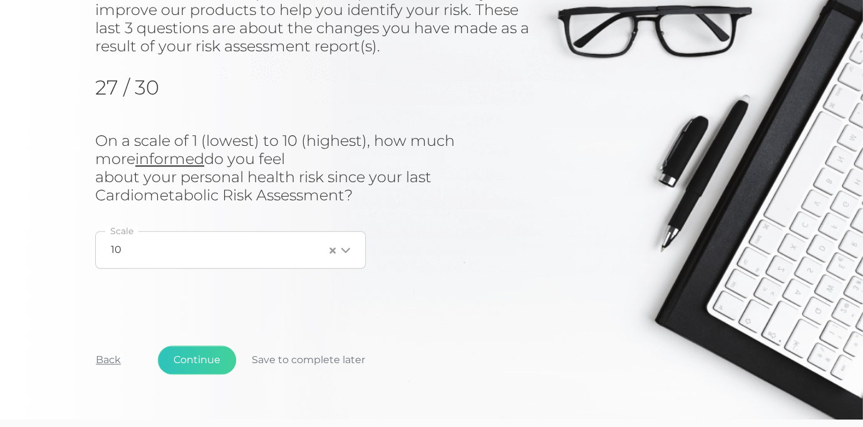
click at [108, 360] on button "Back" at bounding box center [108, 360] width 56 height 29
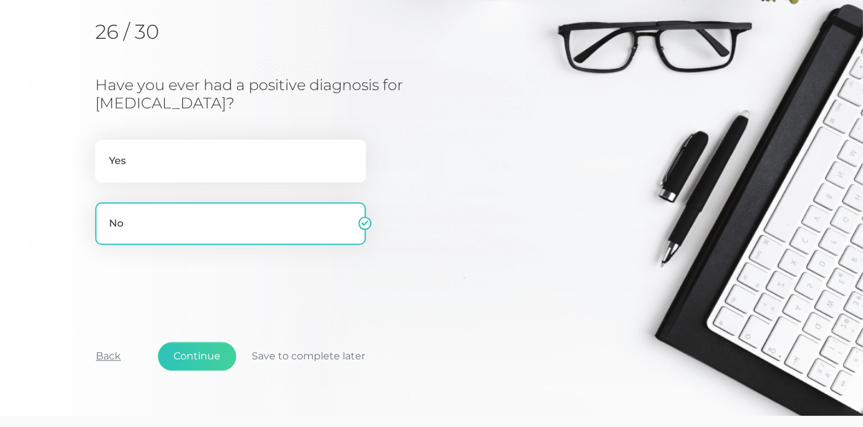
scroll to position [160, 0]
click at [105, 342] on button "Back" at bounding box center [108, 356] width 56 height 29
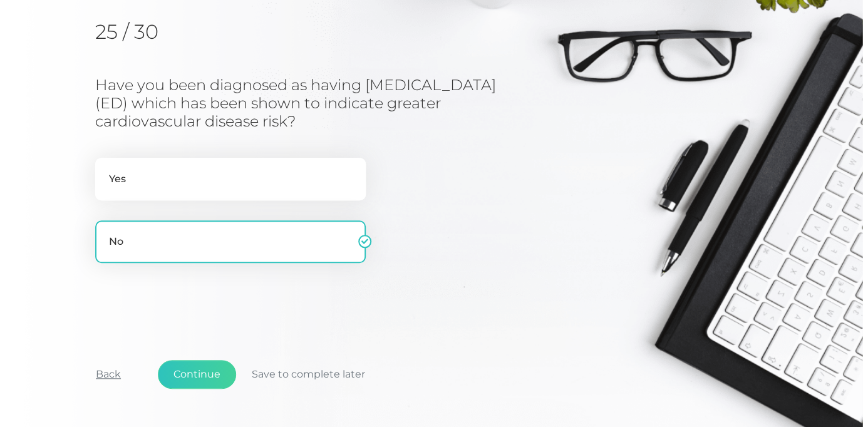
click at [110, 372] on button "Back" at bounding box center [108, 374] width 56 height 29
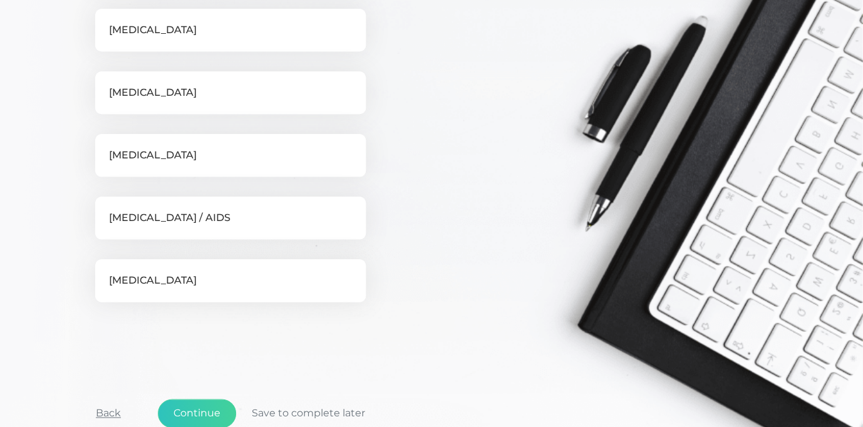
scroll to position [377, 0]
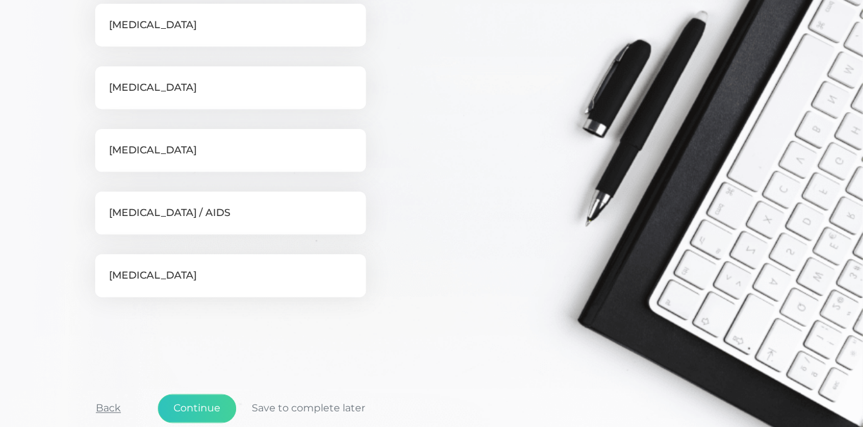
click at [108, 405] on button "Back" at bounding box center [108, 408] width 56 height 29
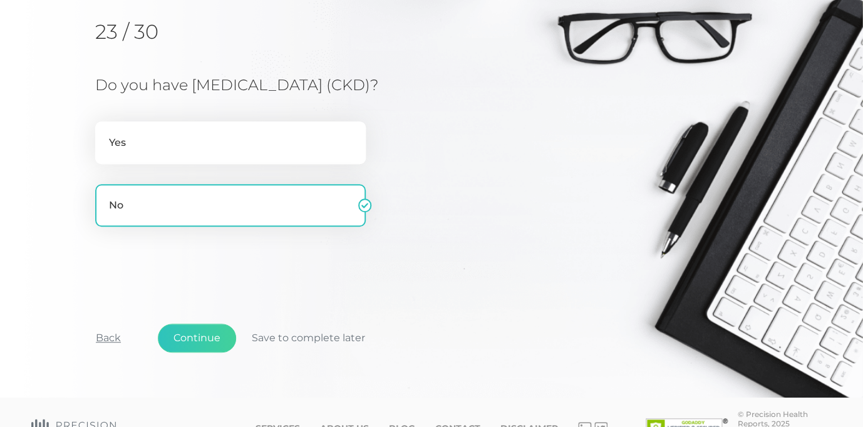
scroll to position [192, 0]
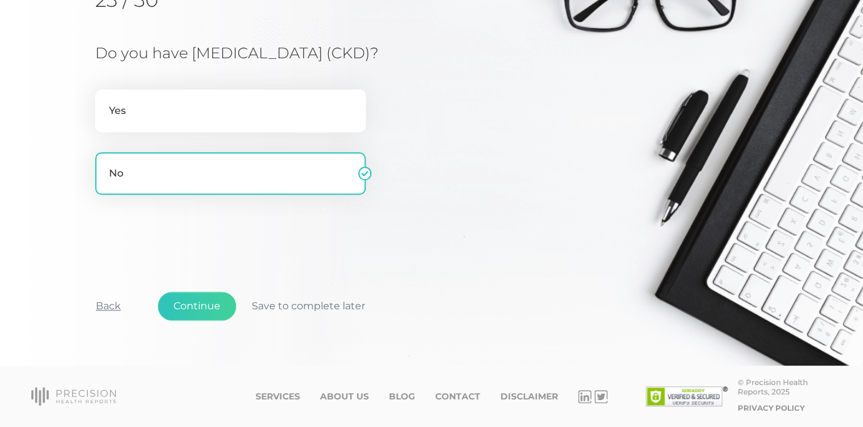
click at [103, 308] on button "Back" at bounding box center [108, 306] width 56 height 29
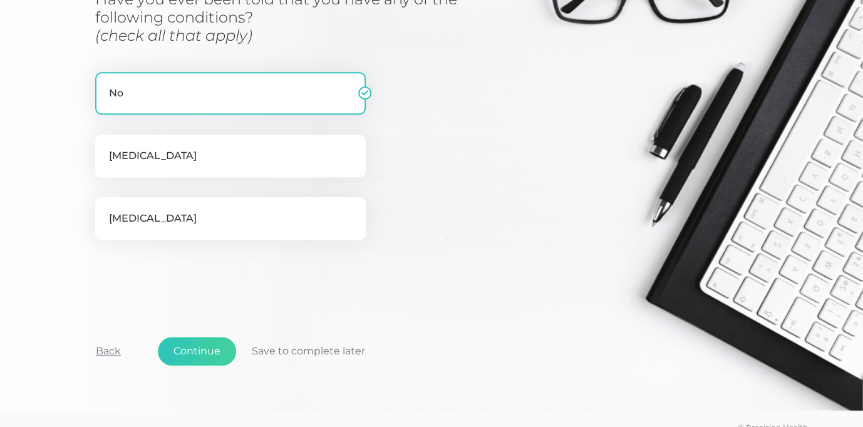
scroll to position [244, 0]
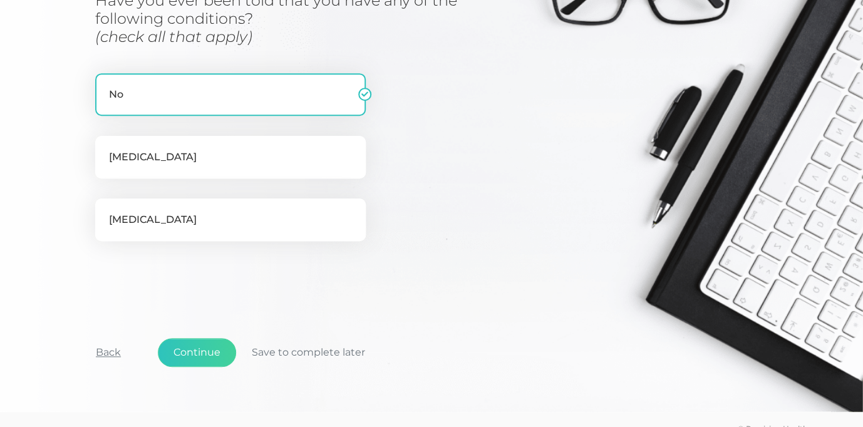
click at [105, 347] on button "Back" at bounding box center [108, 352] width 56 height 29
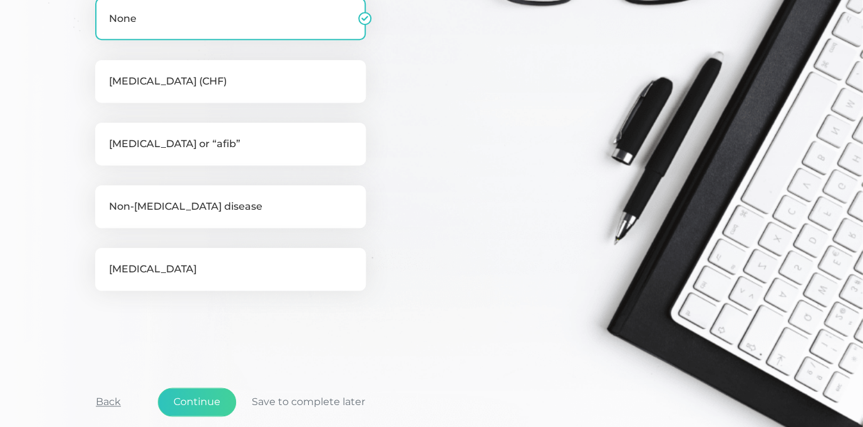
scroll to position [303, 0]
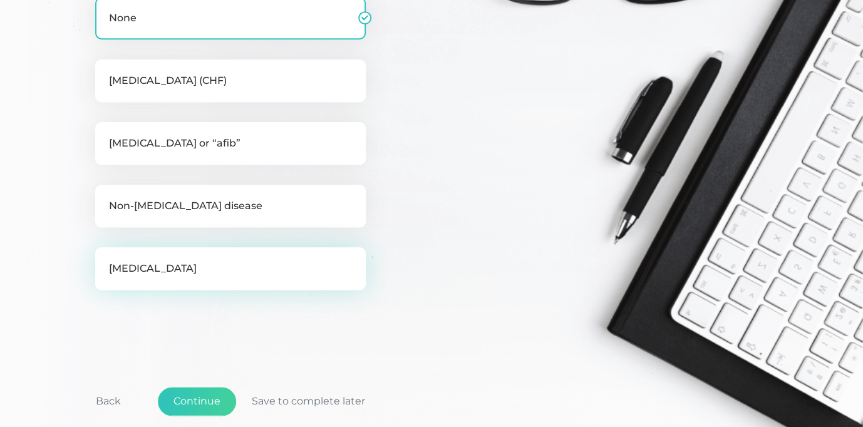
click at [118, 268] on label "[MEDICAL_DATA]" at bounding box center [230, 268] width 271 height 43
click at [105, 260] on input "[MEDICAL_DATA]" at bounding box center [100, 253] width 10 height 13
checkbox input "true"
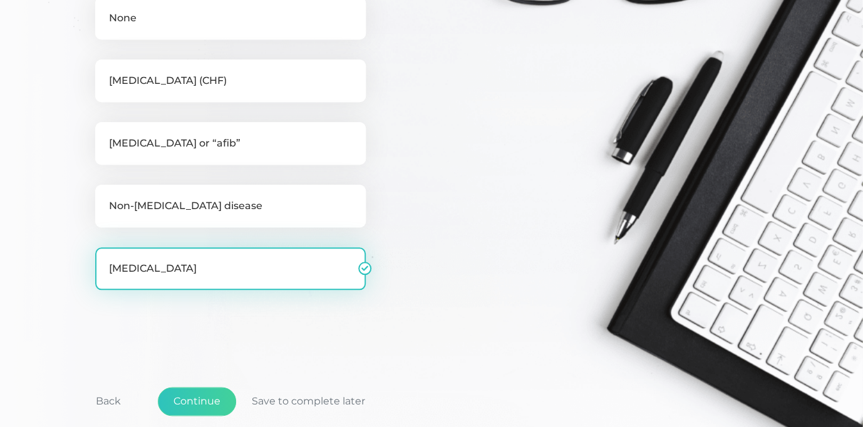
checkbox input "false"
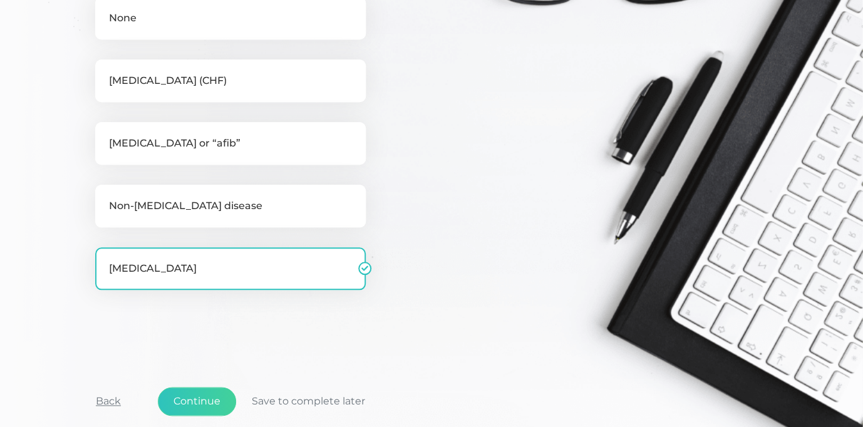
click at [110, 398] on button "Back" at bounding box center [108, 401] width 56 height 29
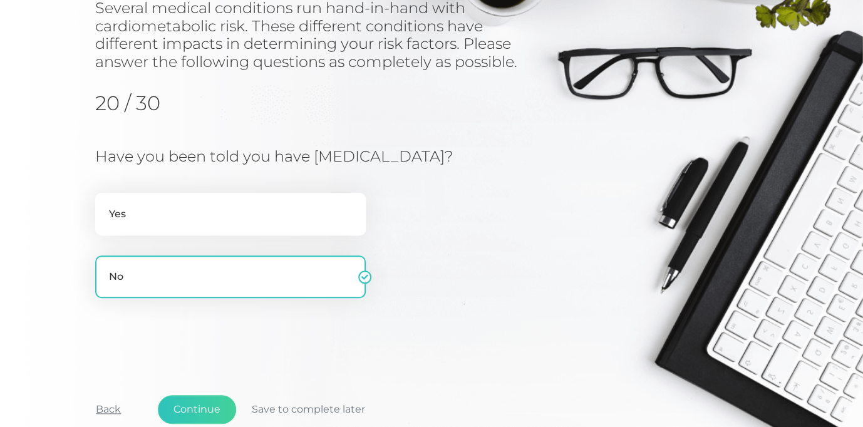
scroll to position [160, 0]
click at [110, 406] on button "Back" at bounding box center [108, 410] width 56 height 29
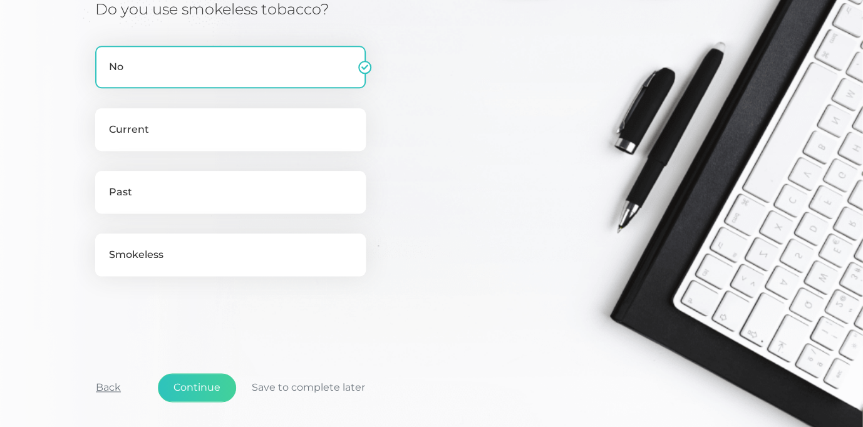
scroll to position [312, 0]
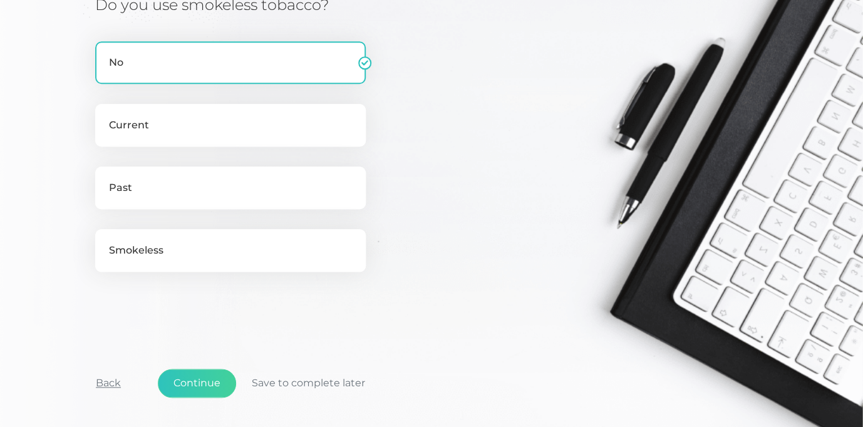
click at [107, 382] on button "Back" at bounding box center [108, 383] width 56 height 29
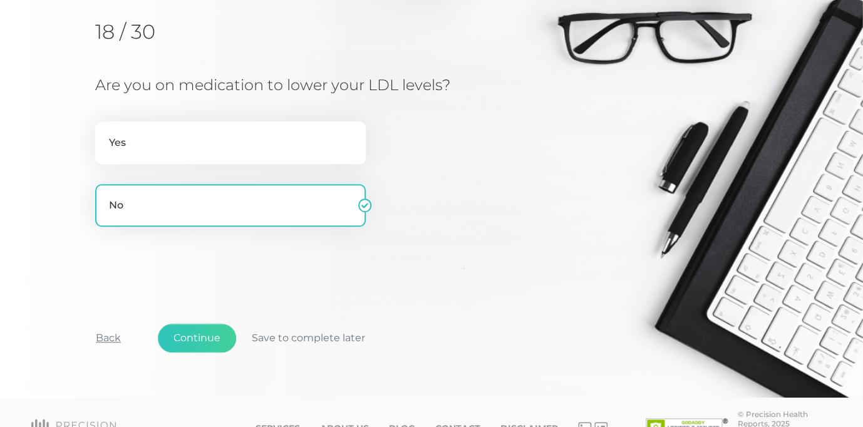
scroll to position [160, 0]
click at [105, 341] on button "Back" at bounding box center [108, 338] width 56 height 29
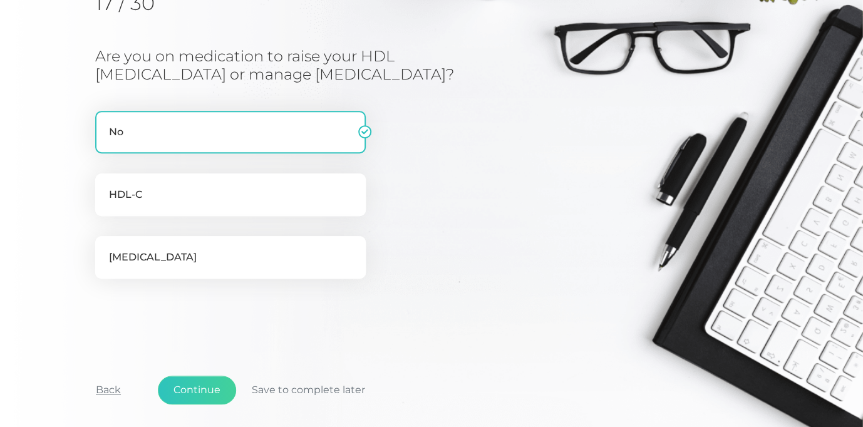
scroll to position [210, 0]
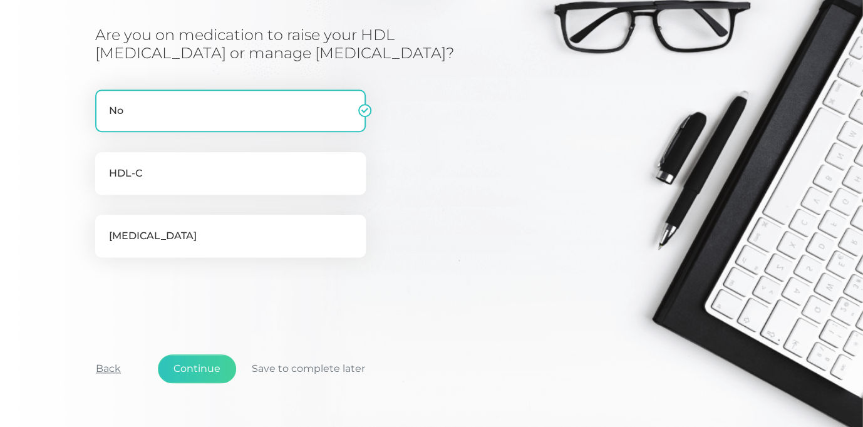
click at [107, 366] on button "Back" at bounding box center [108, 369] width 56 height 29
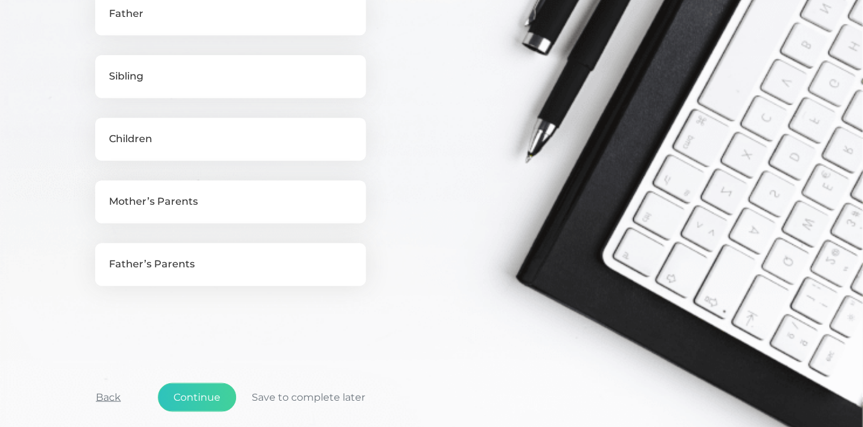
scroll to position [560, 0]
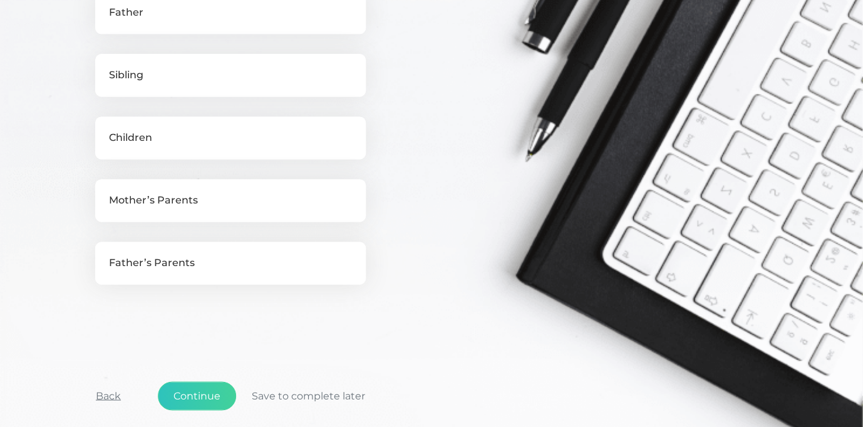
click at [106, 398] on button "Back" at bounding box center [108, 396] width 56 height 29
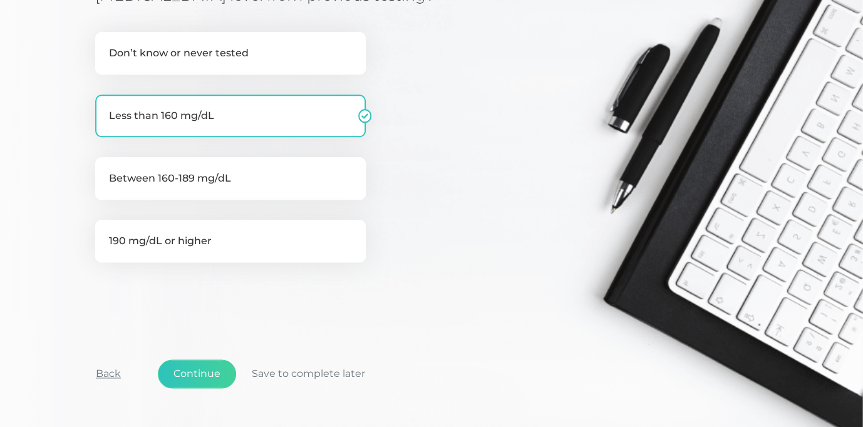
scroll to position [343, 0]
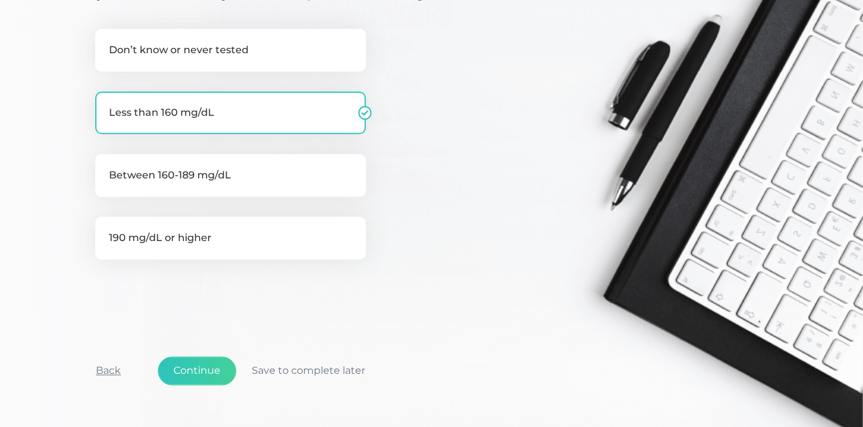
click at [107, 357] on button "Back" at bounding box center [108, 371] width 56 height 29
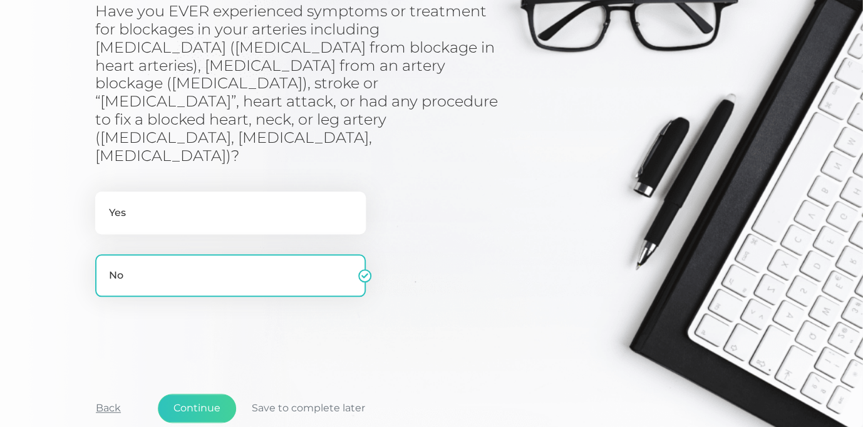
scroll to position [242, 0]
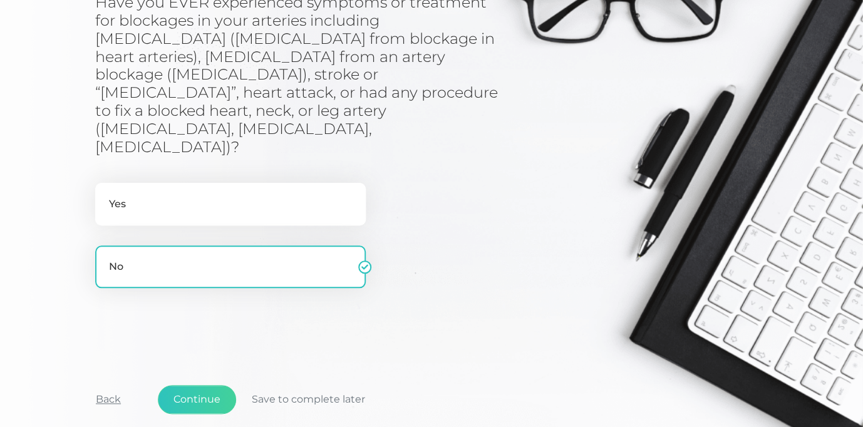
click at [102, 385] on button "Back" at bounding box center [108, 399] width 56 height 29
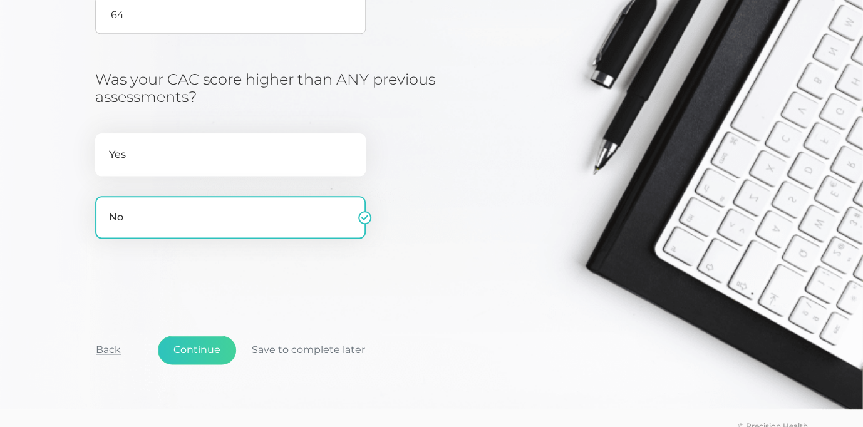
scroll to position [414, 0]
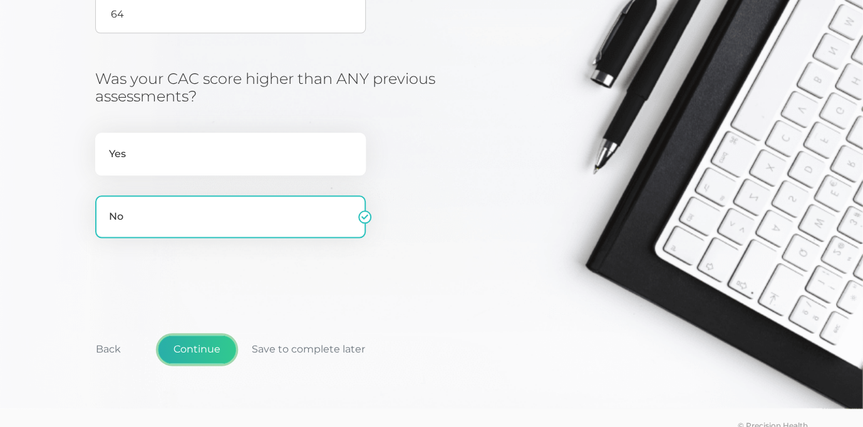
click at [198, 351] on button "Continue" at bounding box center [197, 349] width 78 height 29
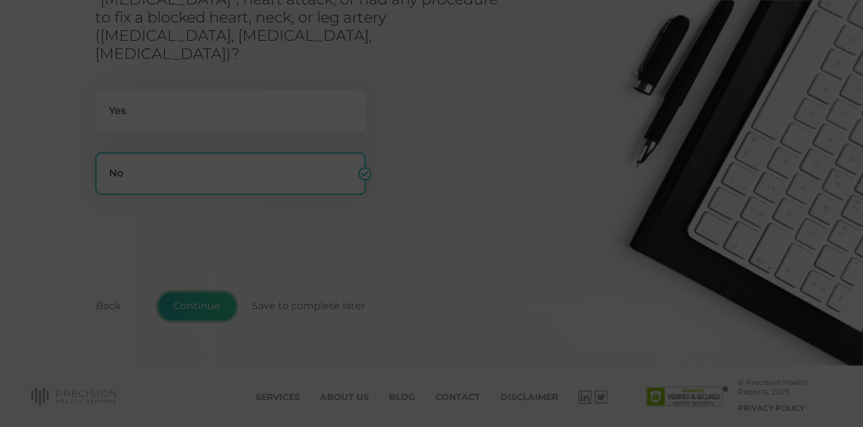
scroll to position [300, 0]
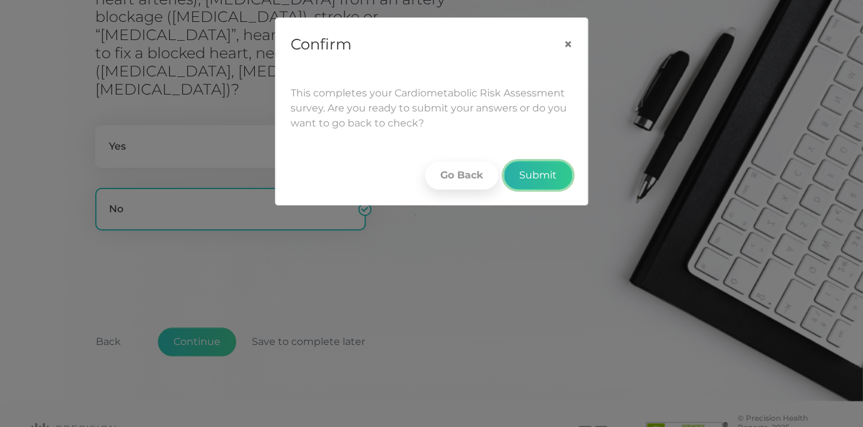
click at [535, 174] on button "Submit" at bounding box center [538, 175] width 69 height 29
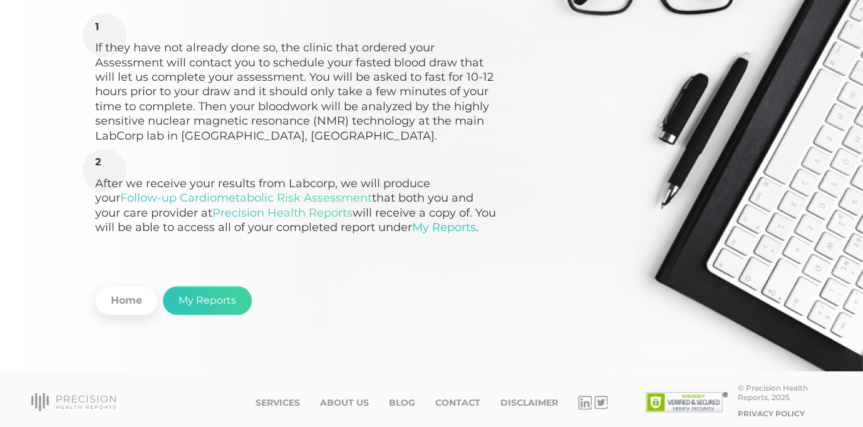
scroll to position [237, 0]
